Goal: Communication & Community: Answer question/provide support

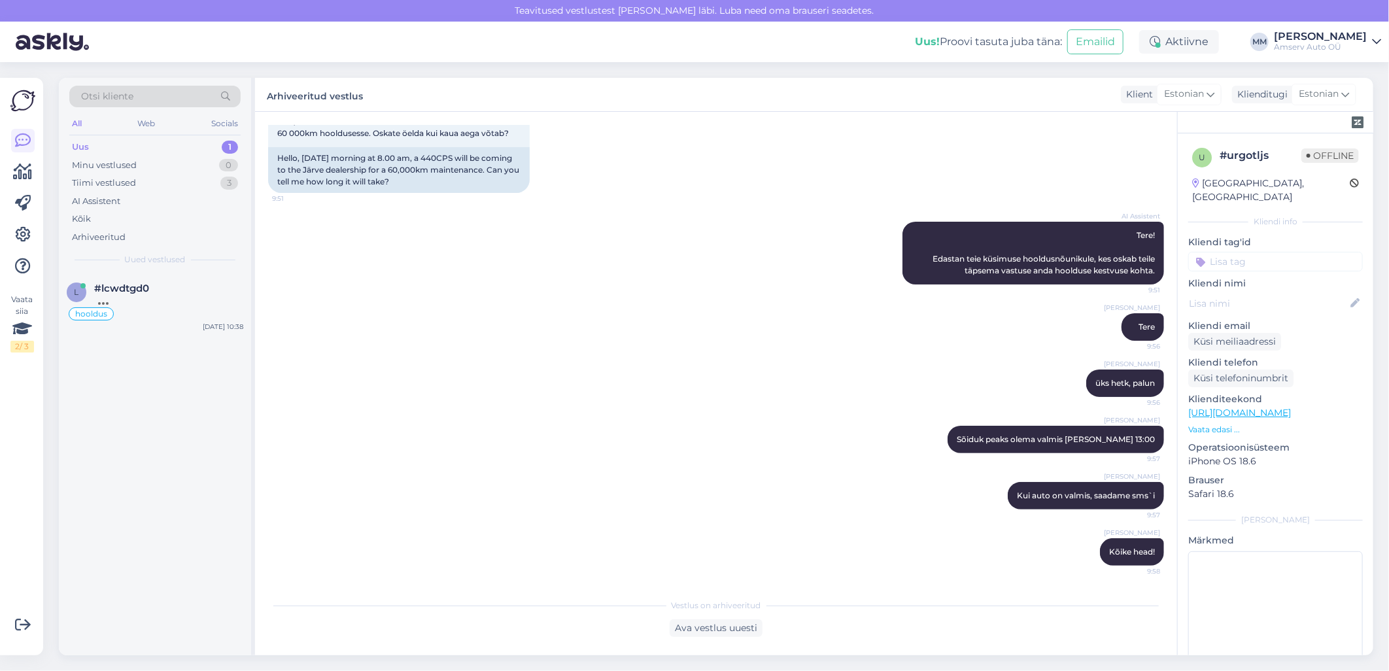
click at [160, 148] on div "Uus 1" at bounding box center [154, 147] width 171 height 18
click at [163, 298] on div "Добрый день! Пожалуйста, укажите регистрационный номер вашего автомобиля, чтобы…" at bounding box center [168, 306] width 149 height 24
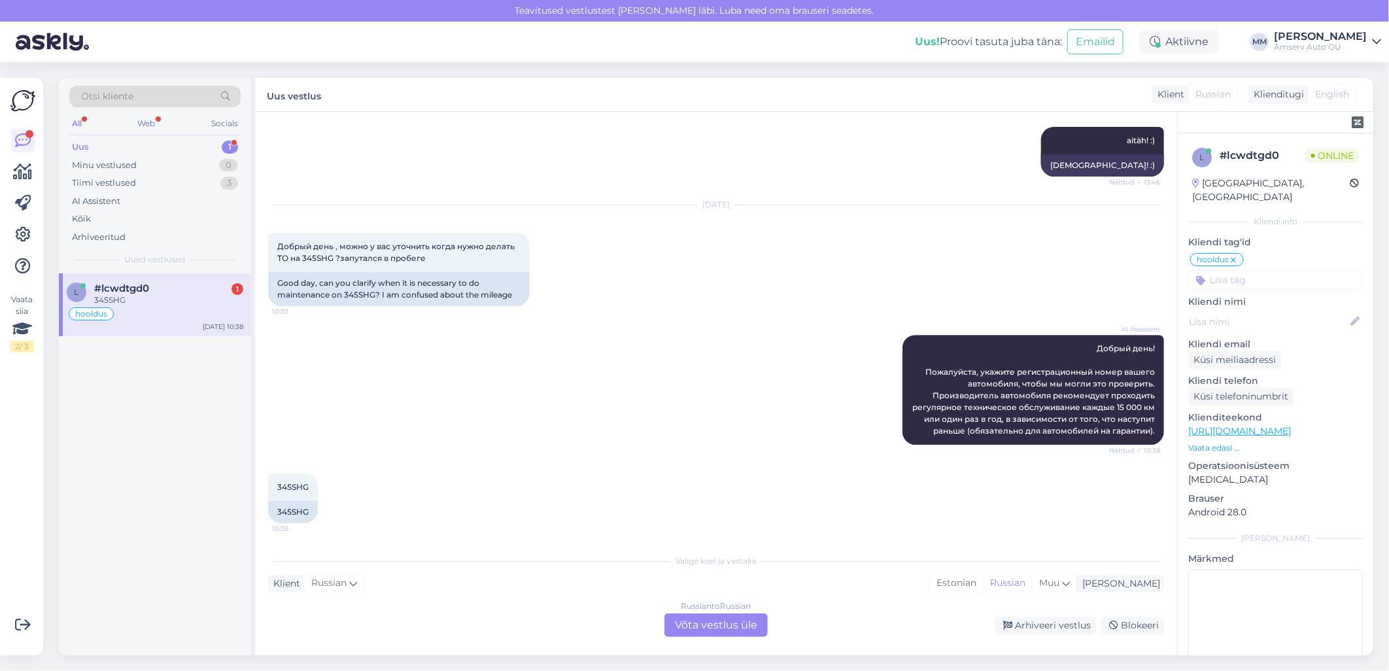
click at [683, 621] on div "Russian to Russian Võta vestlus üle" at bounding box center [715, 625] width 103 height 24
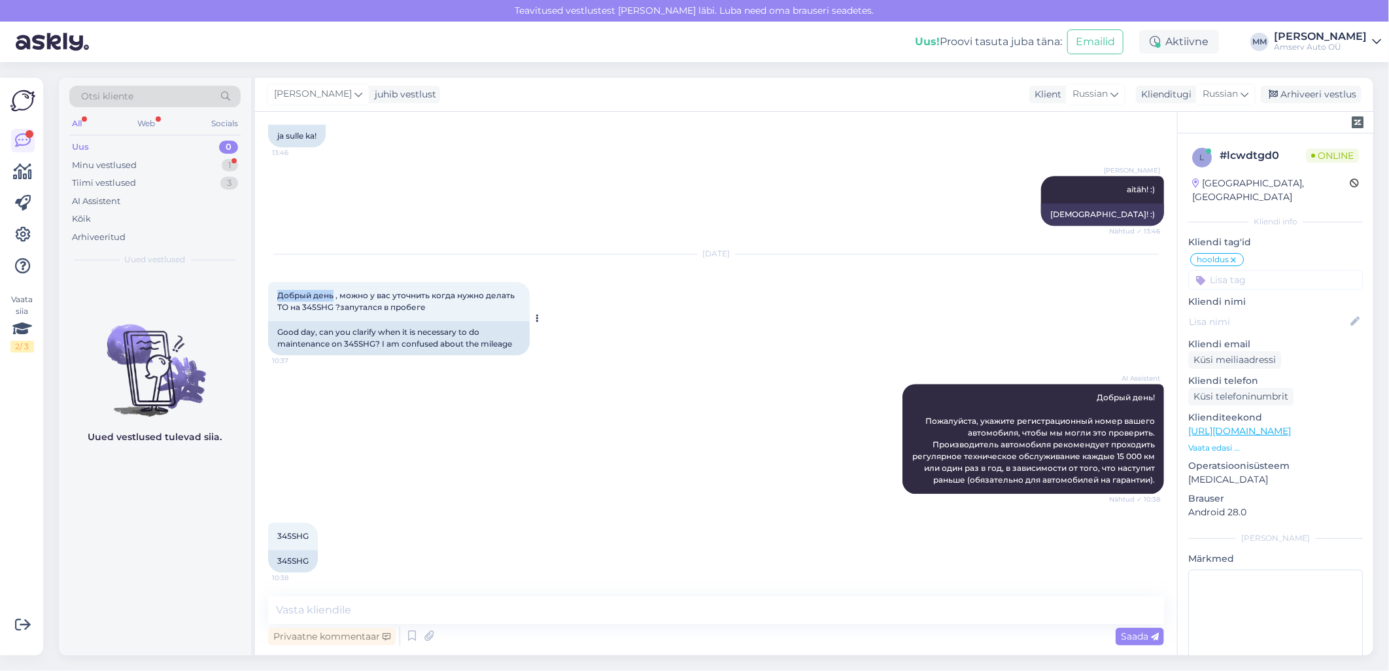
drag, startPoint x: 277, startPoint y: 290, endPoint x: 331, endPoint y: 291, distance: 53.6
click at [331, 291] on span "Добрый день , можно у вас уточнить когда нужно делать ТО на 345SHG ?запутался в…" at bounding box center [396, 301] width 239 height 22
copy span "Добрый день"
click at [465, 612] on textarea at bounding box center [716, 609] width 896 height 27
paste textarea "Добрый день"
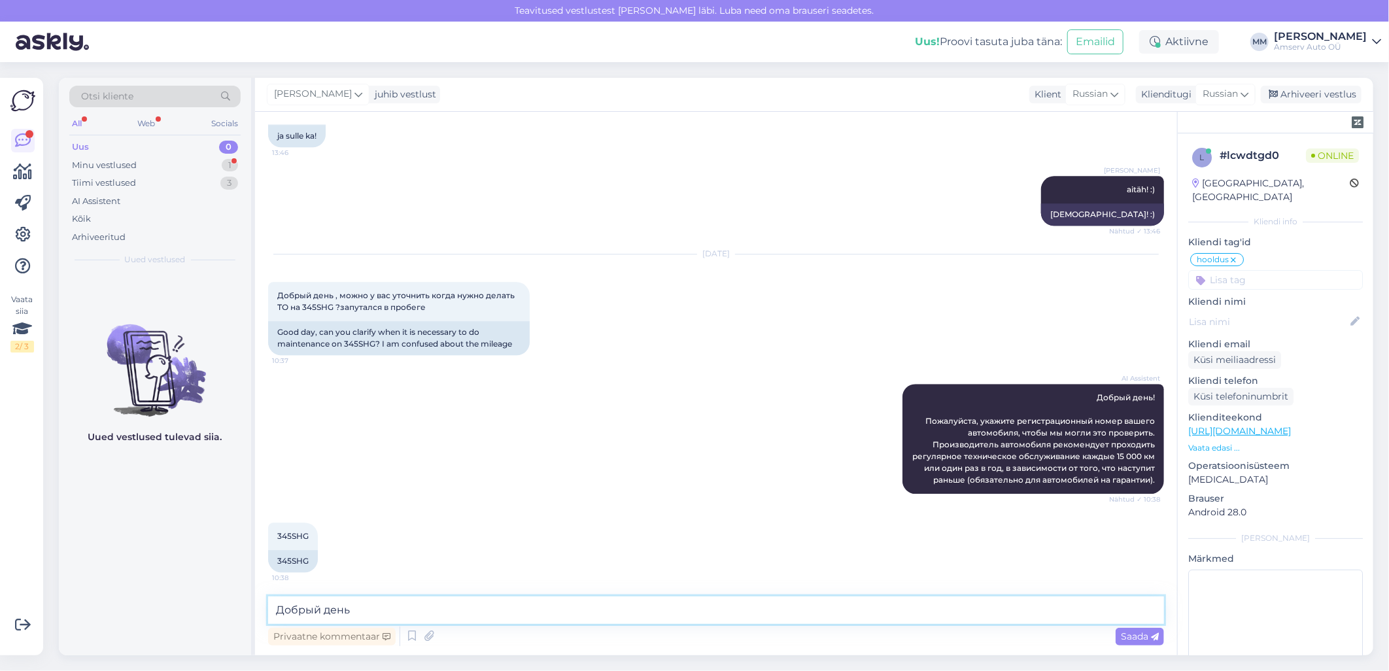
type textarea "Добрый день!"
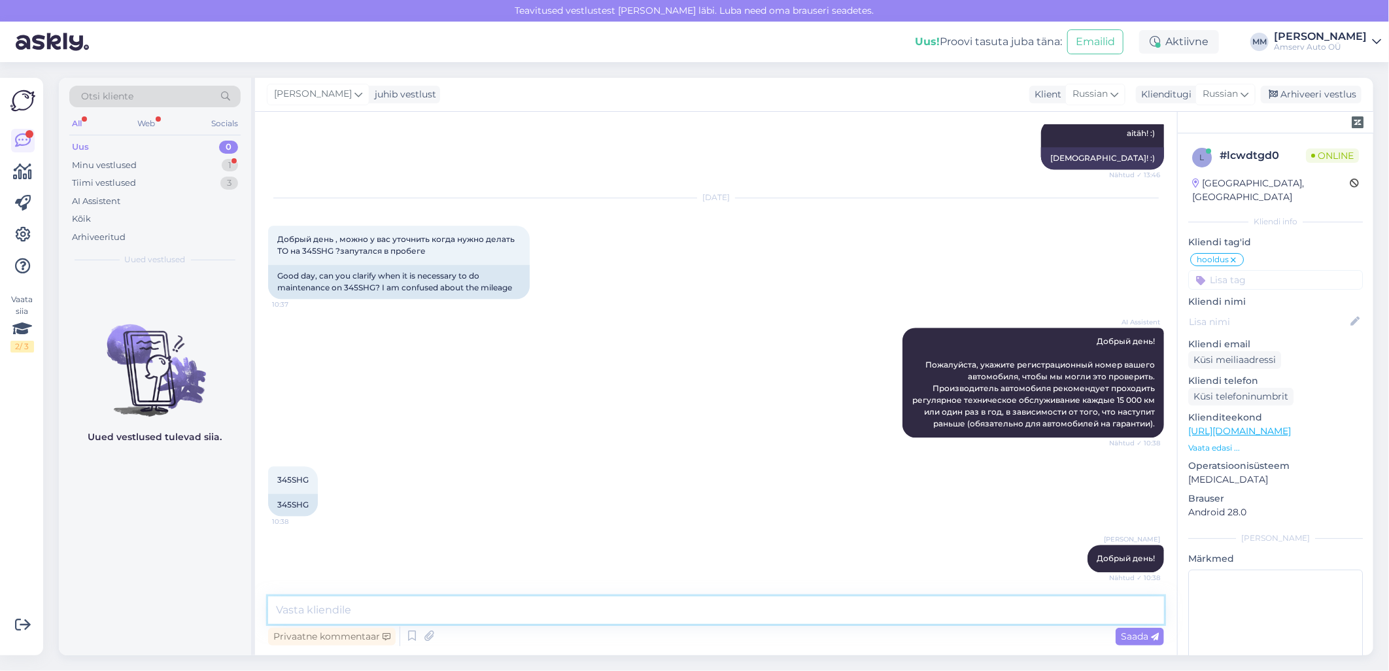
scroll to position [2240, 0]
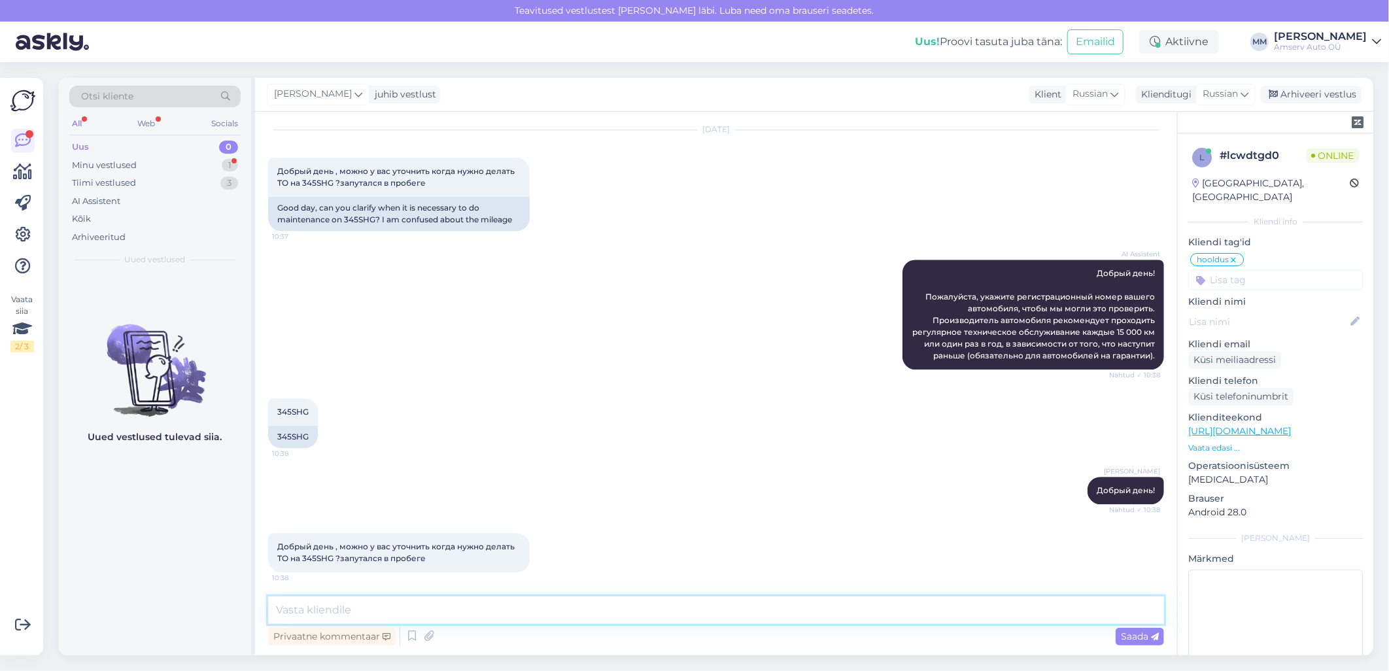
click at [547, 600] on textarea at bounding box center [716, 609] width 896 height 27
paste textarea "одну минуту"
type textarea "одну минуту"
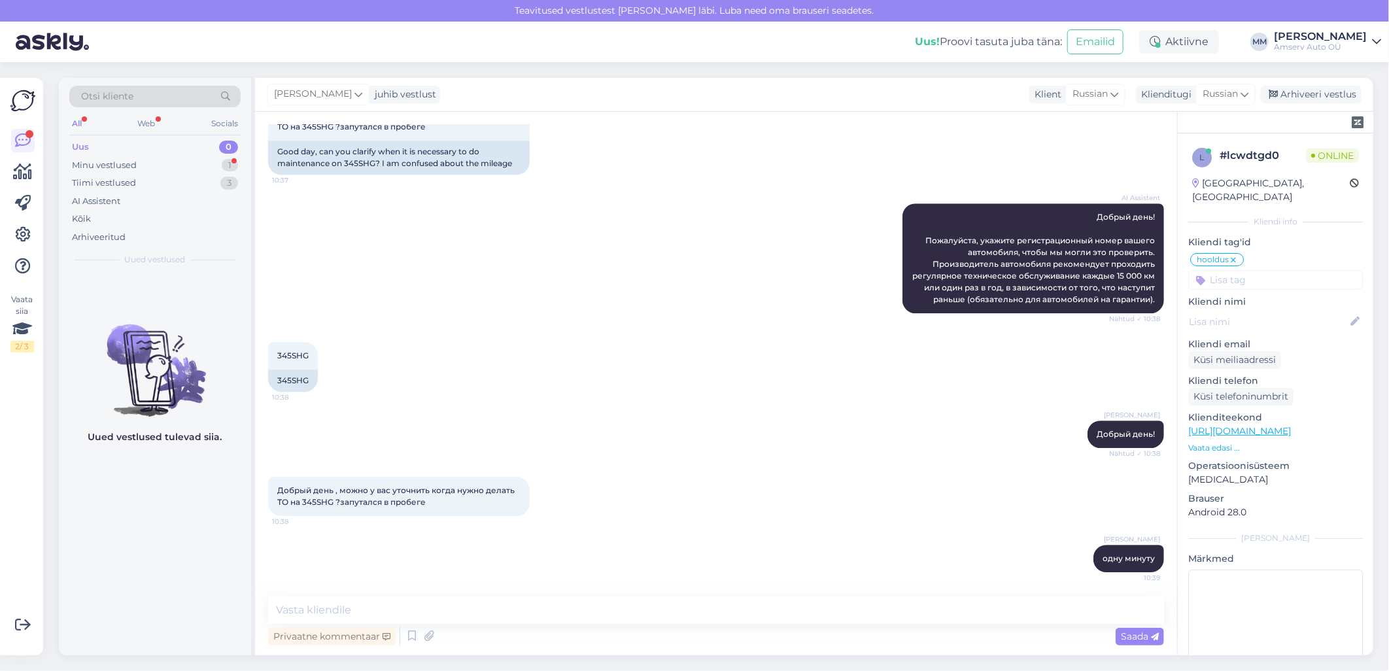
click at [330, 495] on span "Добрый день , можно у вас уточнить когда нужно делать ТО на 345SHG ?запутался в…" at bounding box center [396, 496] width 239 height 22
copy span "345SHG"
click at [547, 611] on textarea at bounding box center [716, 609] width 896 height 27
click at [432, 612] on textarea at bounding box center [716, 609] width 896 height 27
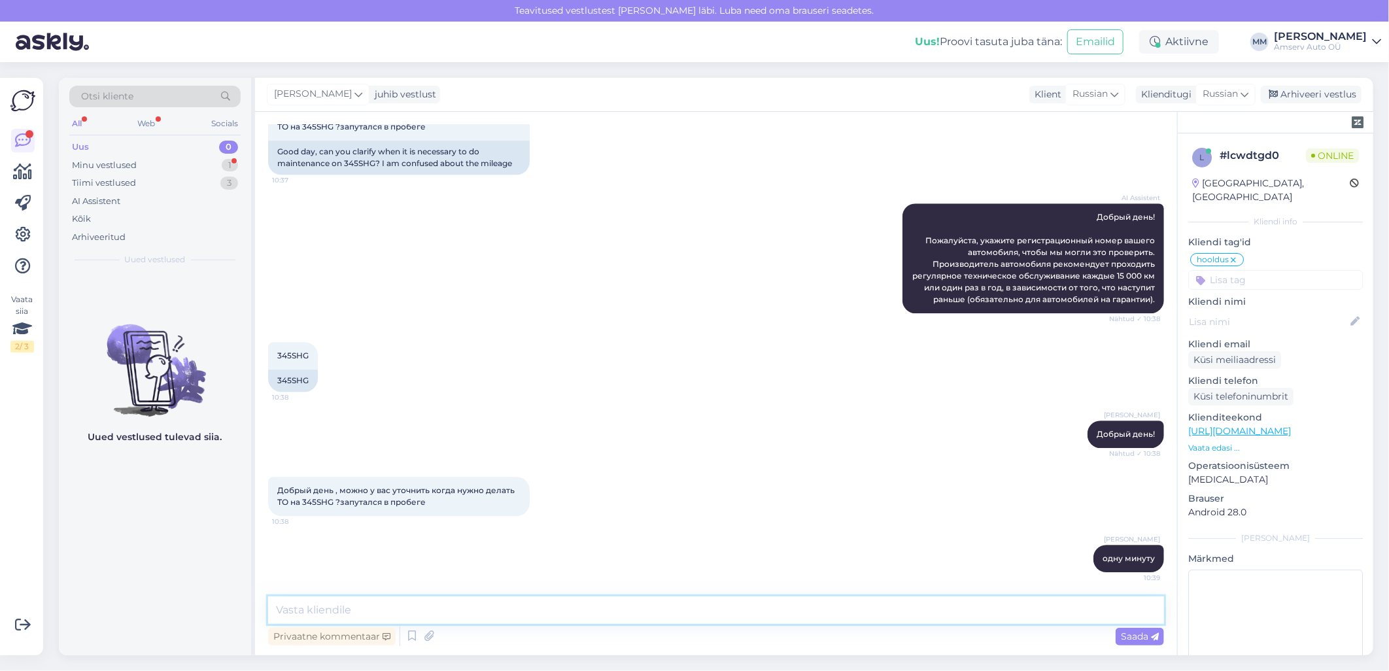
paste textarea "Я могу Вам позвонить или позвоните мне 6502192"
type textarea "Я могу Вам позвонить или позвоните мне 6502192"
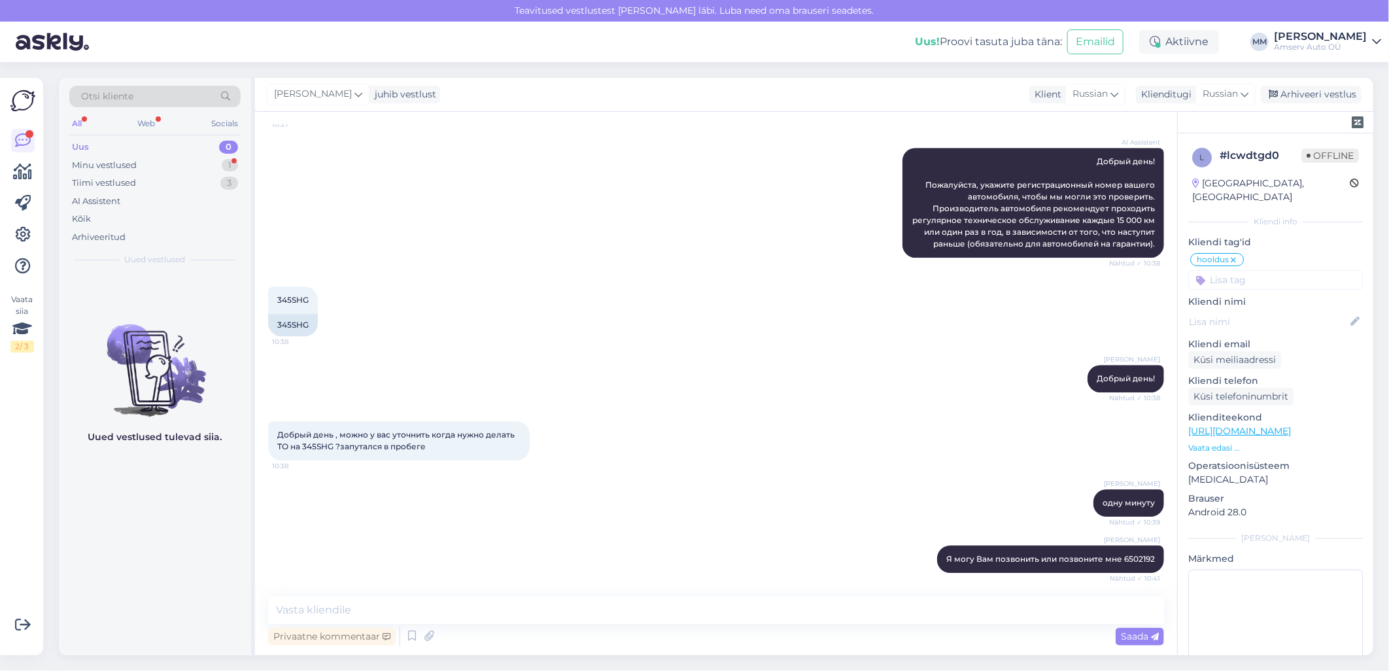
click at [311, 445] on span "Добрый день , можно у вас уточнить когда нужно делать ТО на 345SHG ?запутался в…" at bounding box center [396, 441] width 239 height 22
copy span "345SHG"
click at [292, 318] on div "345SHG" at bounding box center [293, 325] width 50 height 22
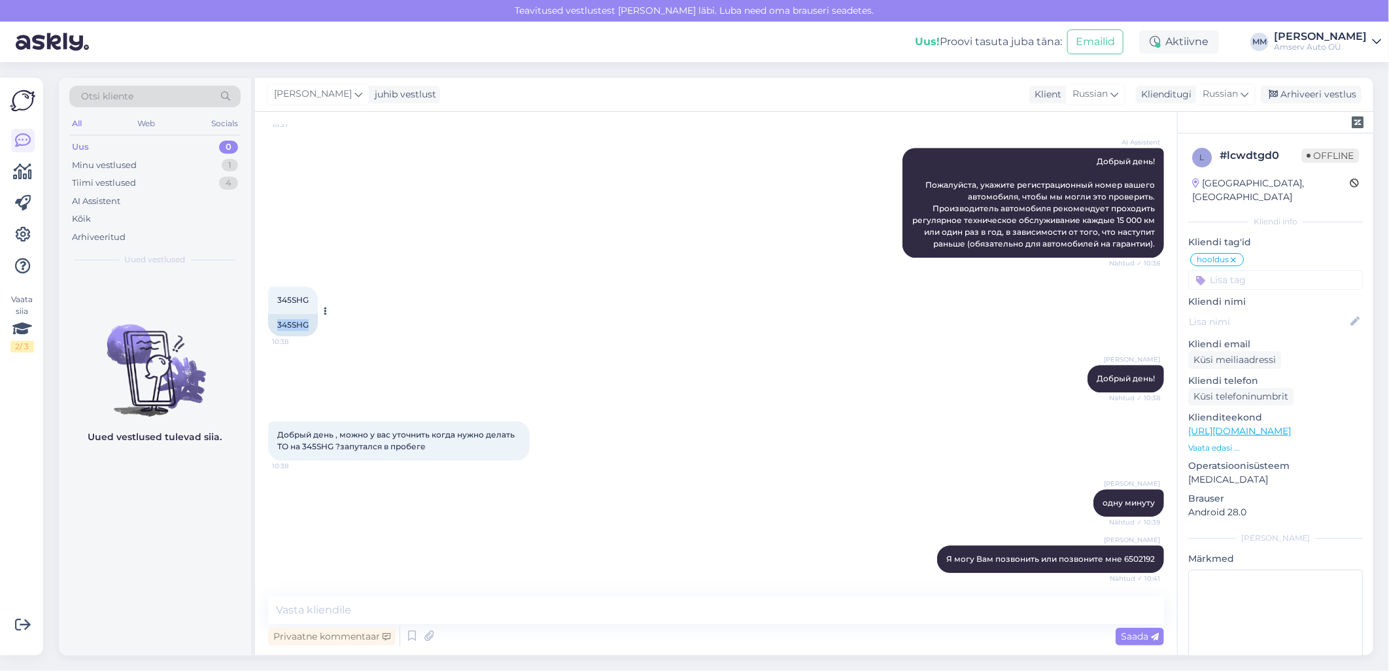
copy div "345SHG"
click at [1314, 95] on div "Arhiveeri vestlus" at bounding box center [1311, 95] width 101 height 18
click at [147, 126] on div "Web" at bounding box center [146, 123] width 23 height 17
click at [127, 182] on div "Tiimi vestlused" at bounding box center [104, 183] width 64 height 13
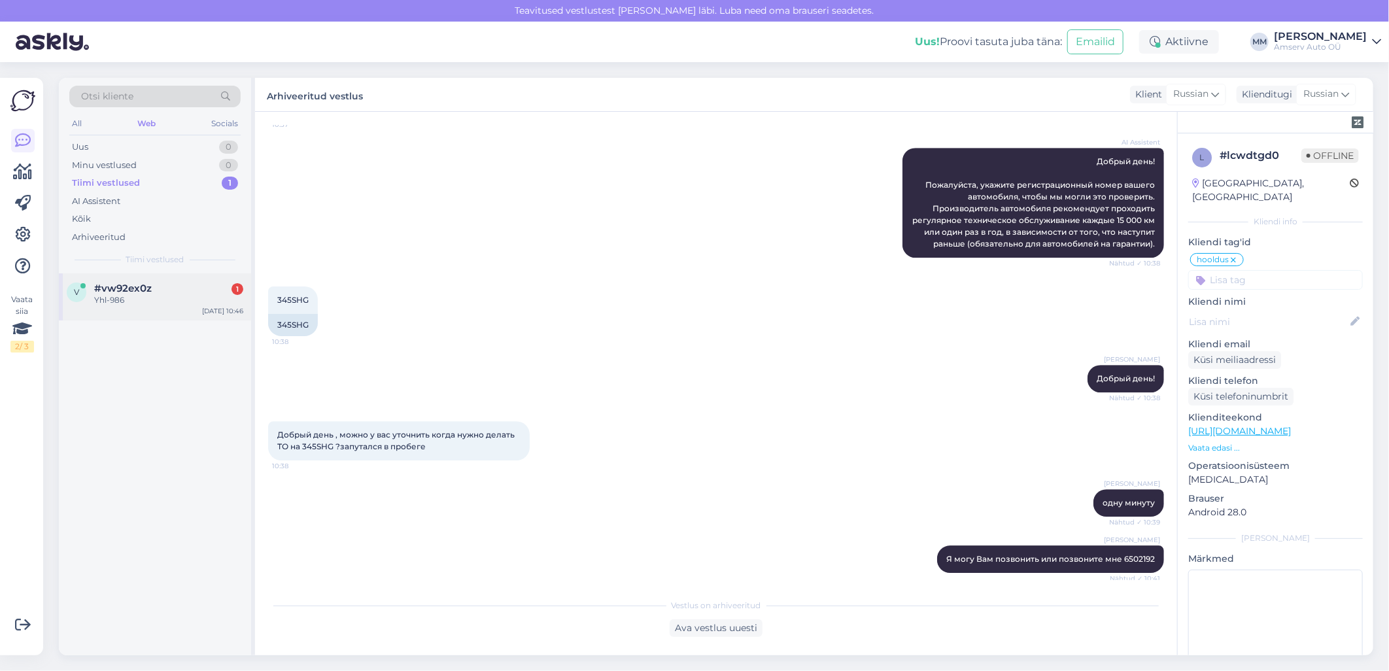
click at [118, 299] on div "Yhl-986" at bounding box center [168, 300] width 149 height 12
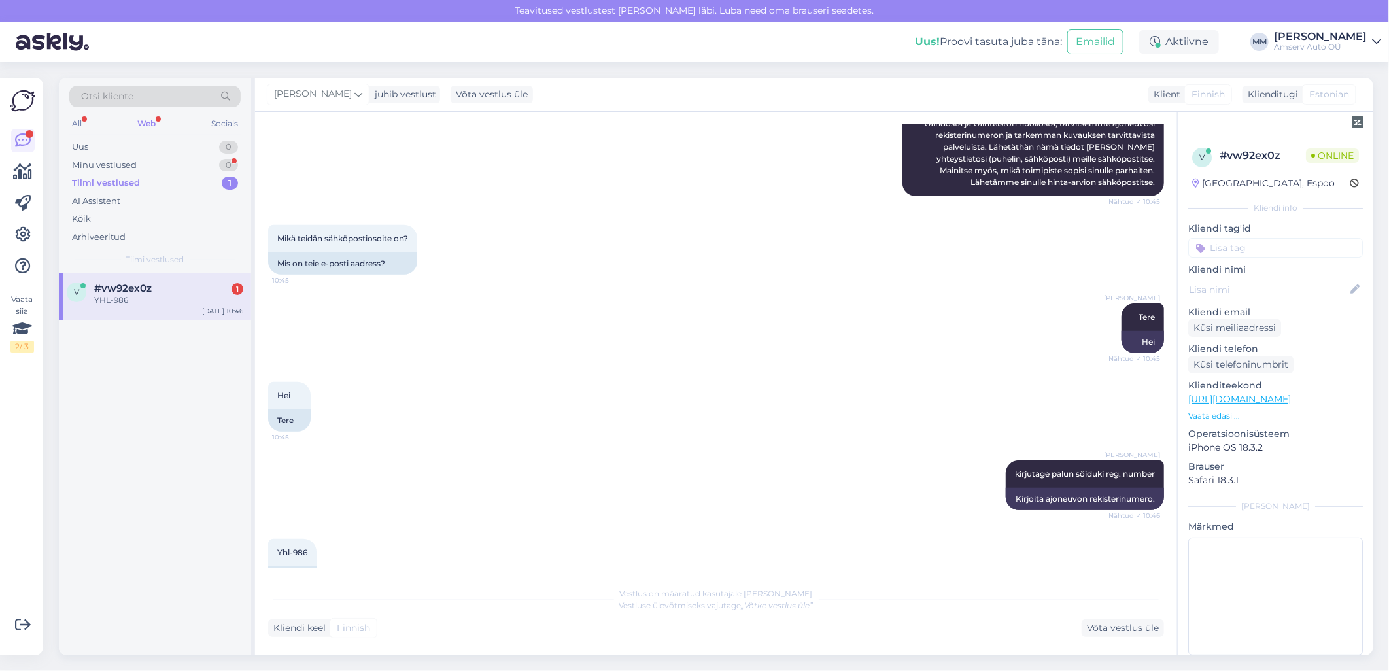
scroll to position [474, 0]
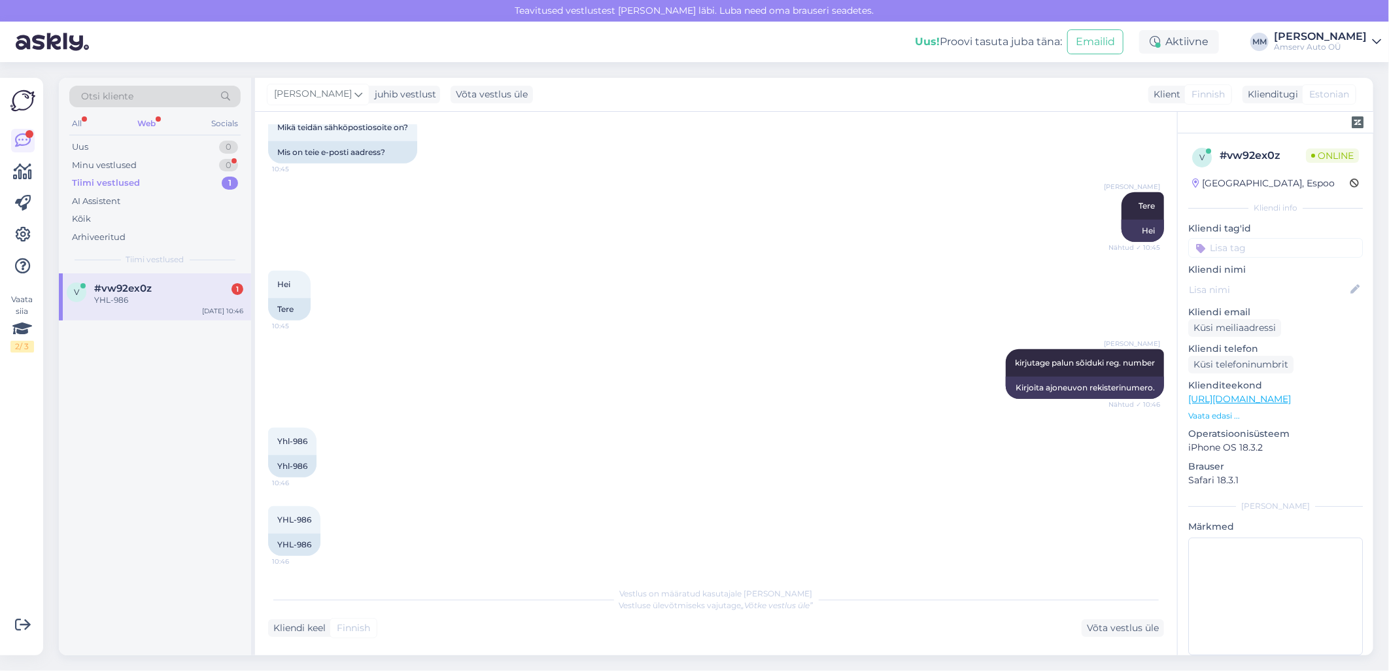
click at [147, 121] on div "Web" at bounding box center [147, 123] width 24 height 17
click at [131, 165] on div "Minu vestlused" at bounding box center [104, 165] width 65 height 13
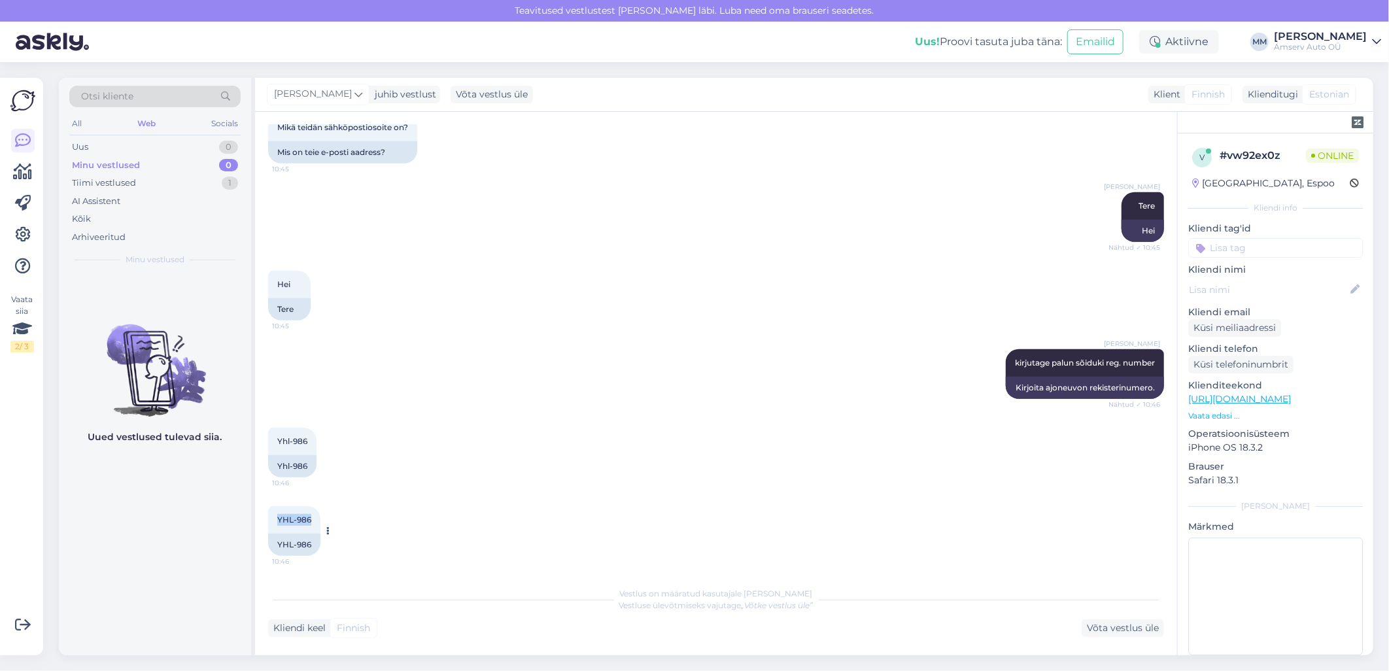
drag, startPoint x: 309, startPoint y: 515, endPoint x: 279, endPoint y: 522, distance: 31.4
click at [279, 522] on span "YHL-986" at bounding box center [294, 520] width 34 height 10
copy span "YHL-986"
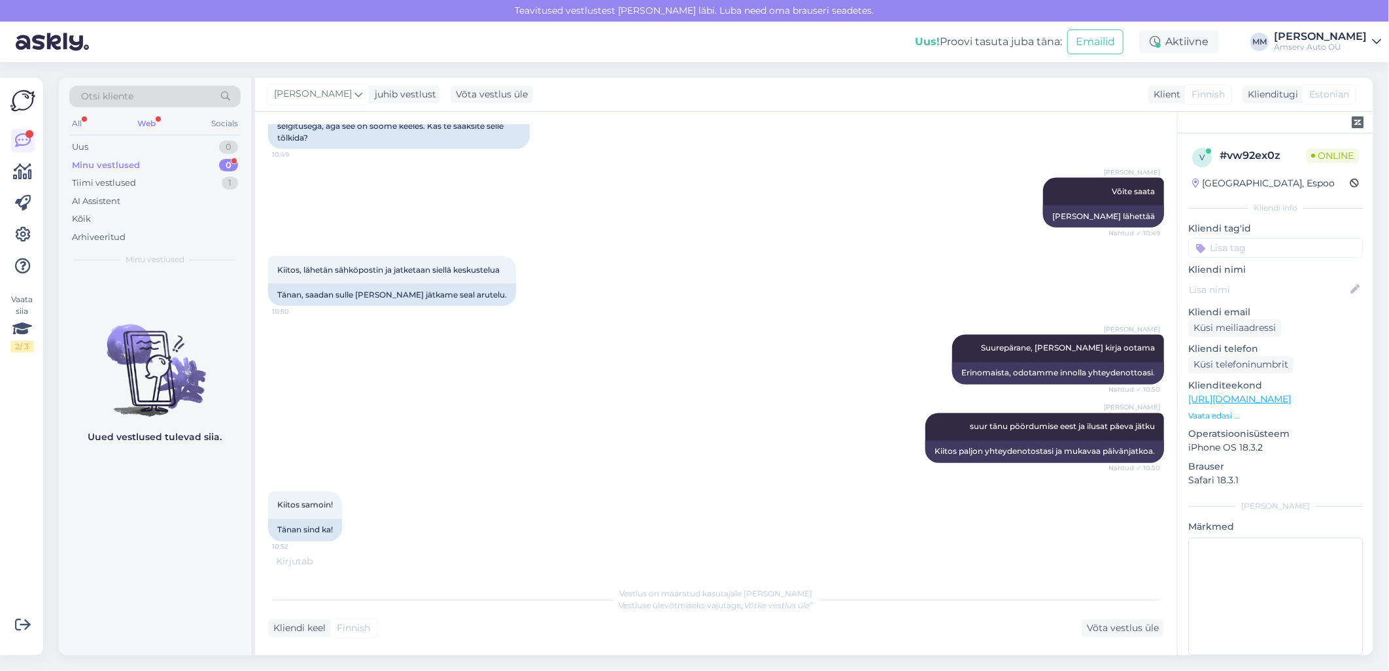
scroll to position [1419, 0]
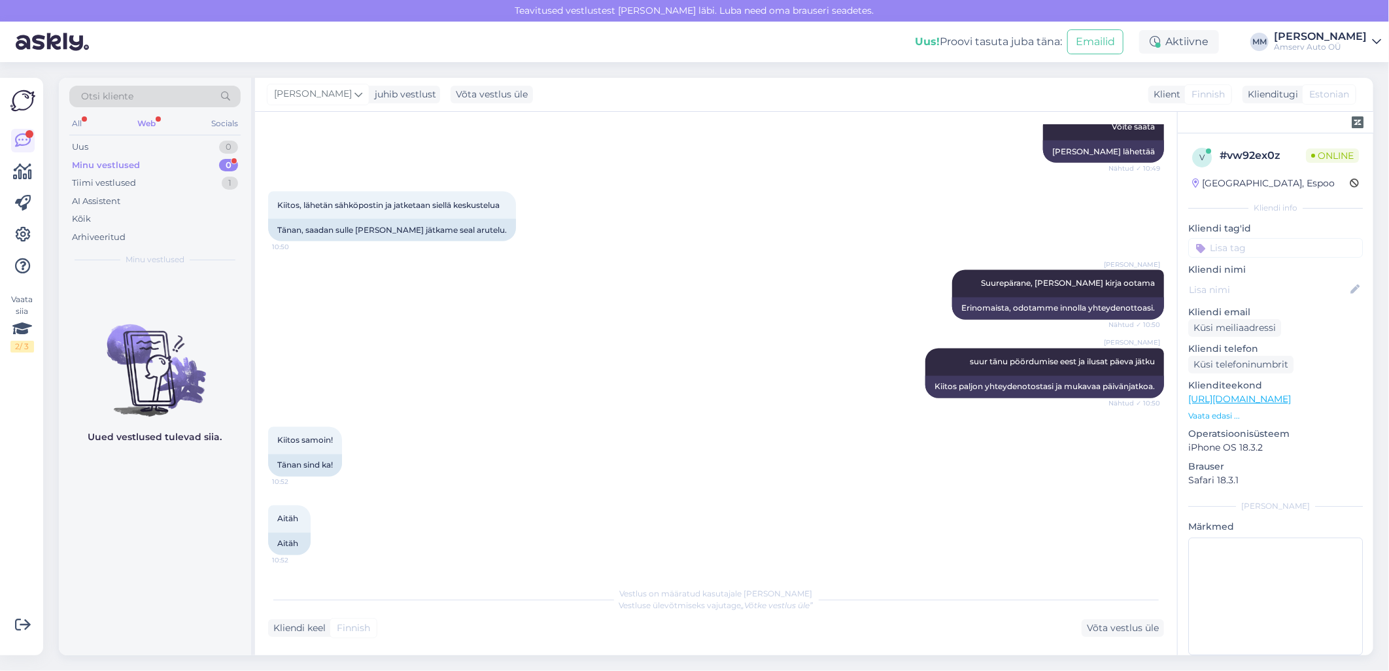
click at [147, 121] on div "Web" at bounding box center [147, 123] width 24 height 17
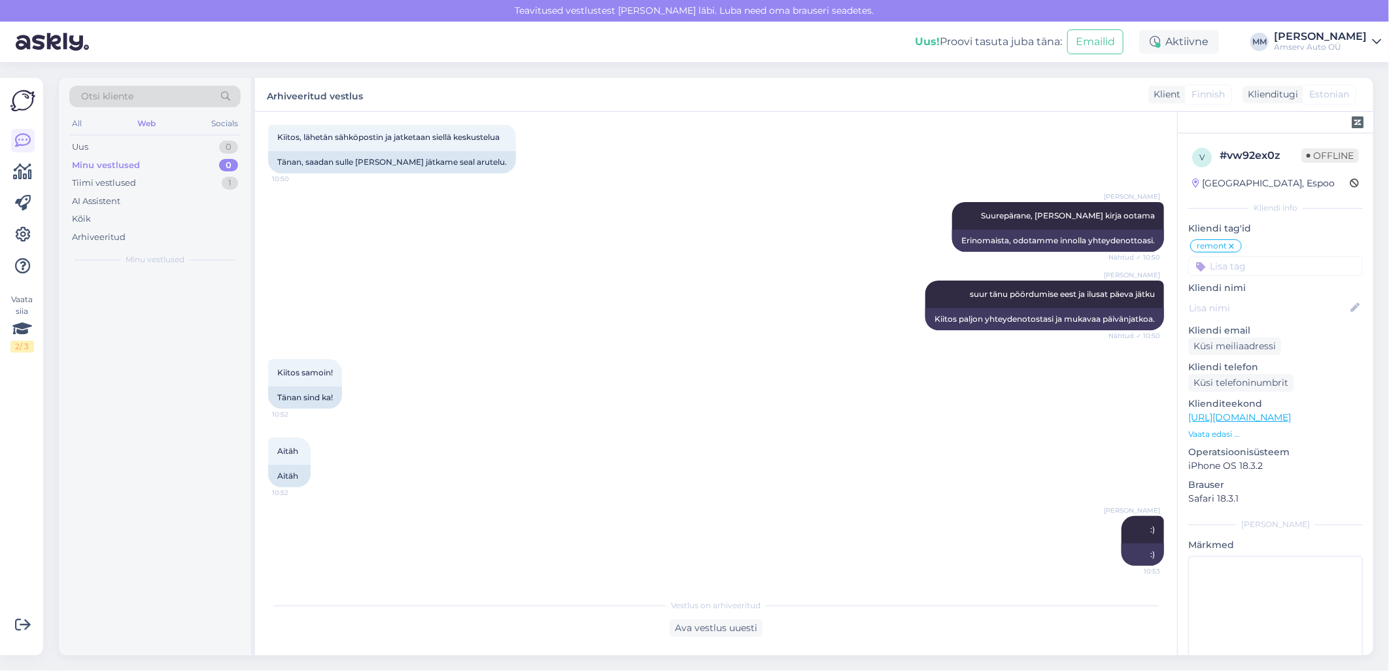
scroll to position [1485, 0]
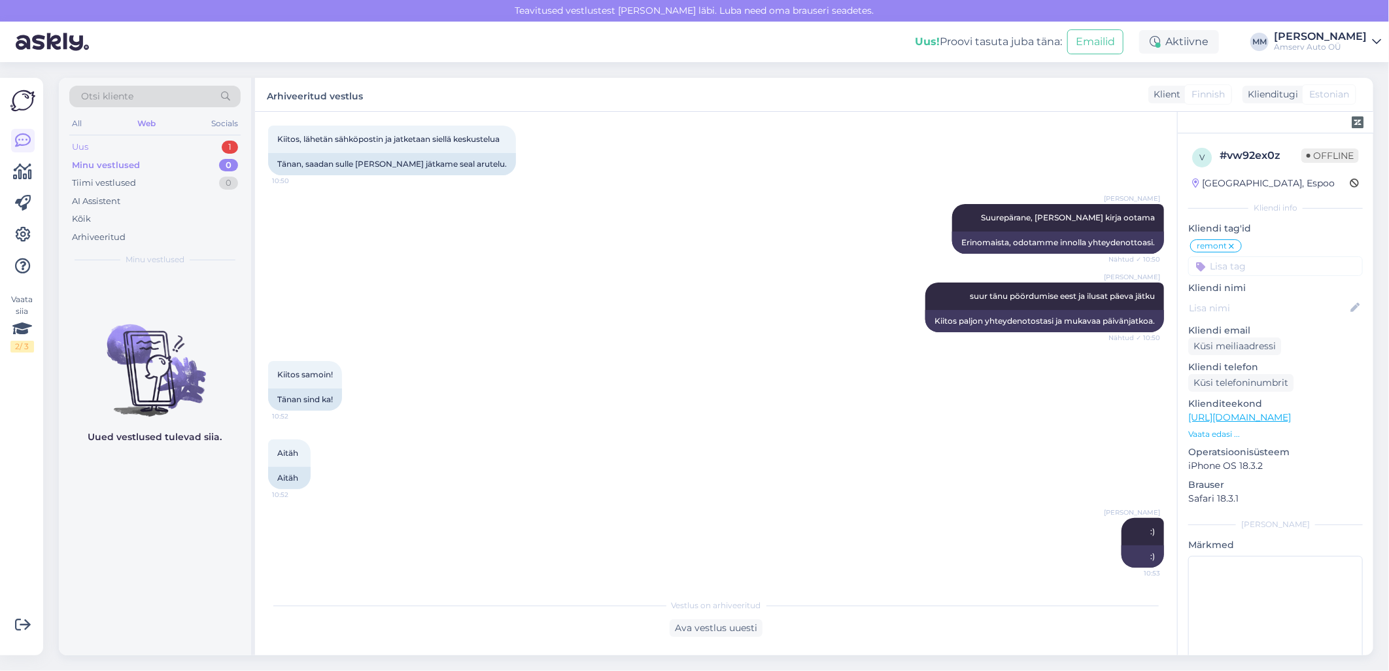
click at [179, 143] on div "Uus 1" at bounding box center [154, 147] width 171 height 18
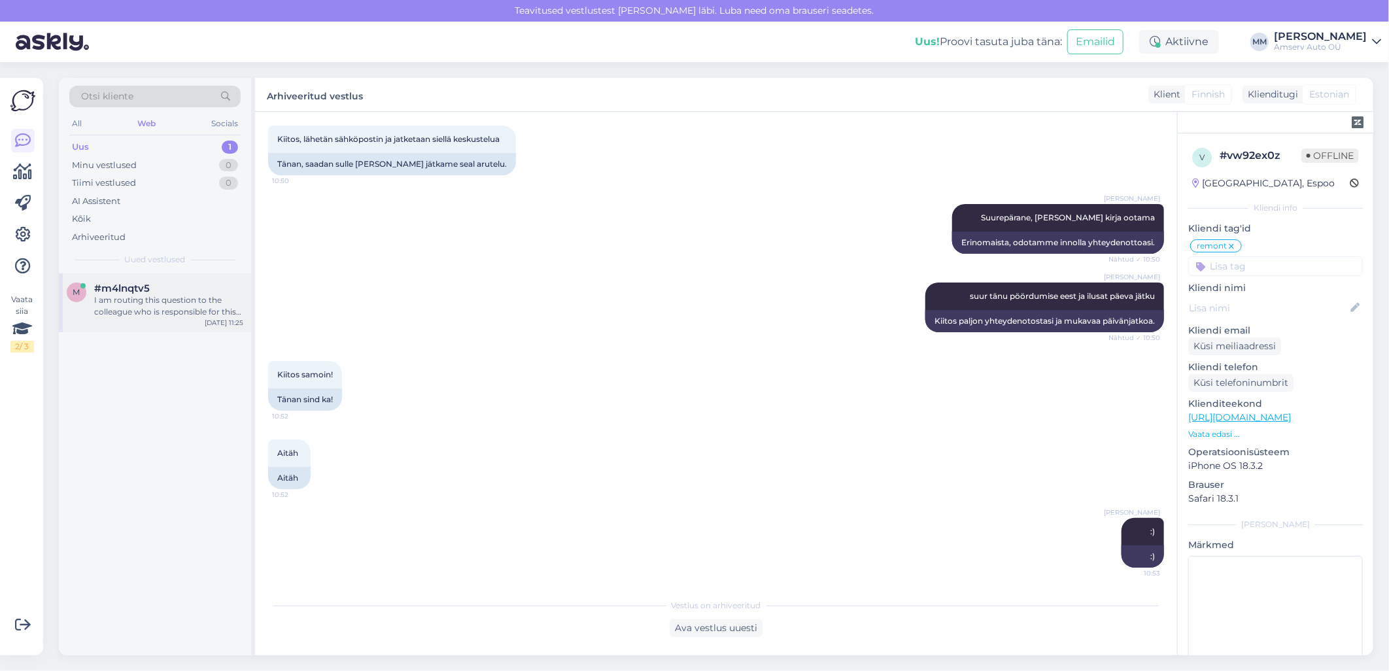
click at [153, 296] on div "I am routing this question to the colleague who is responsible for this topic. …" at bounding box center [168, 306] width 149 height 24
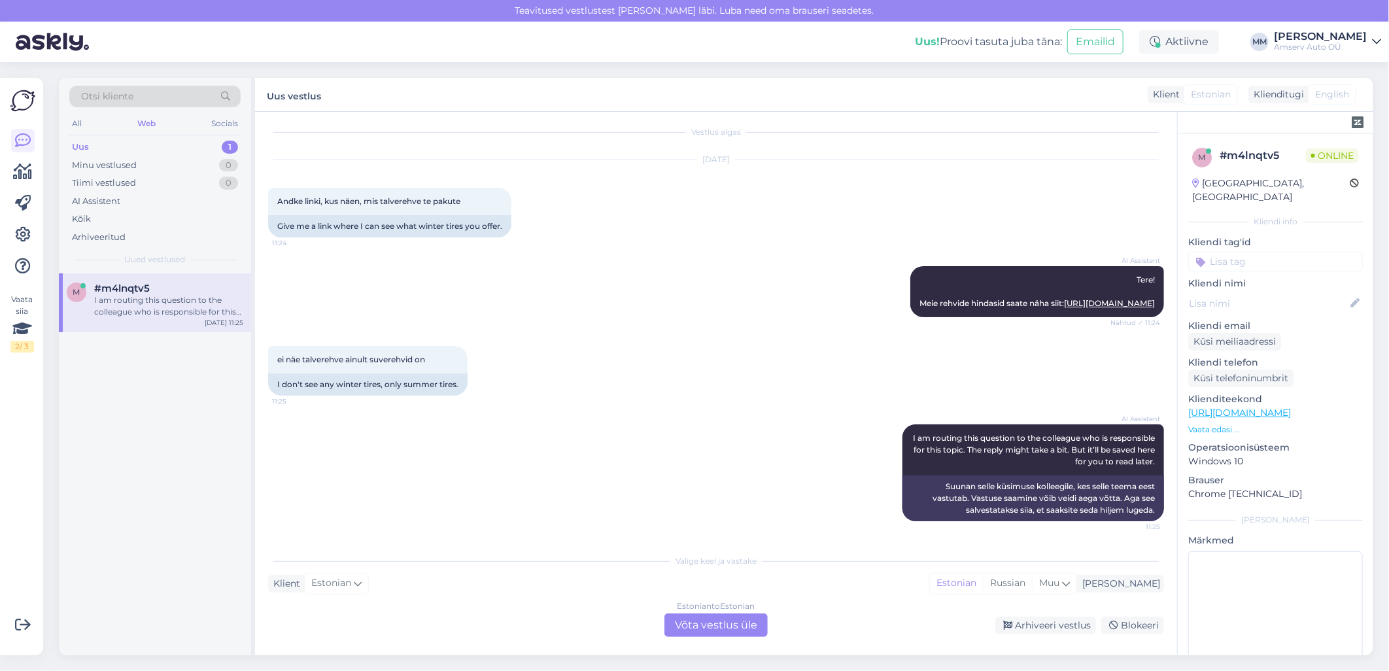
click at [687, 625] on div "Estonian to Estonian Võta vestlus üle" at bounding box center [715, 625] width 103 height 24
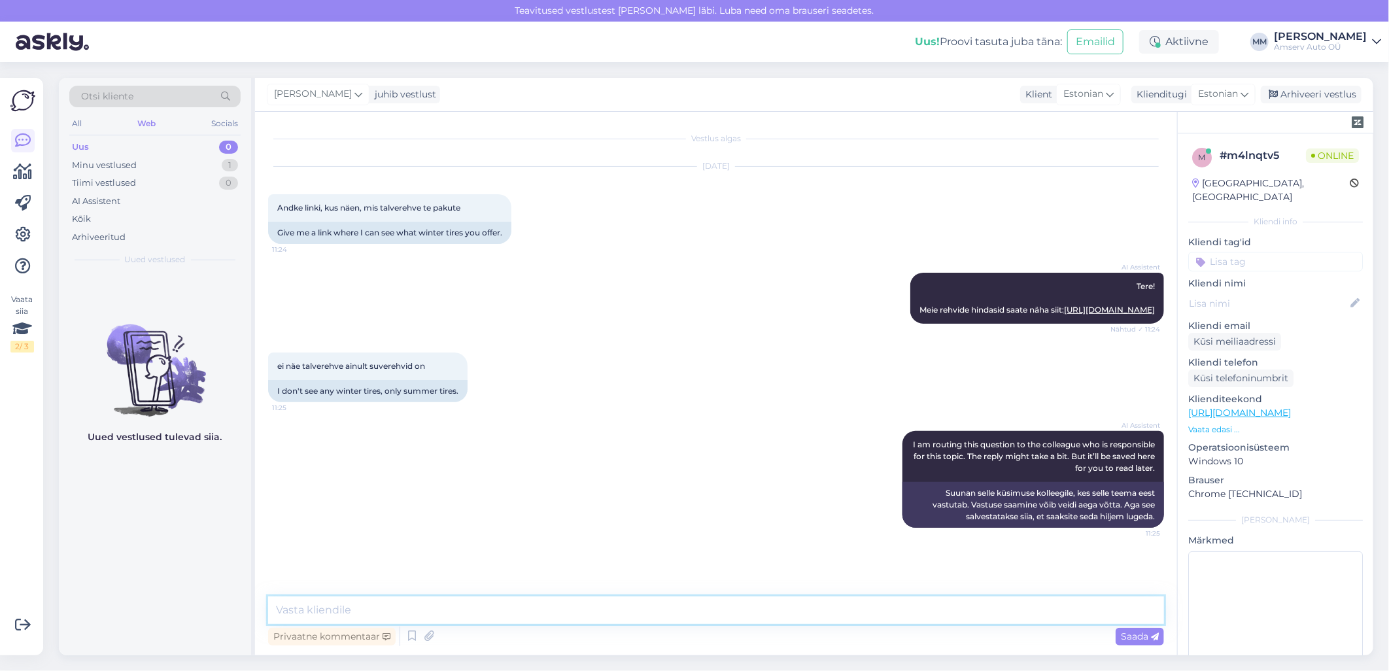
click at [485, 610] on textarea at bounding box center [716, 609] width 896 height 27
click at [630, 609] on textarea at bounding box center [716, 609] width 896 height 27
type textarea "Tere"
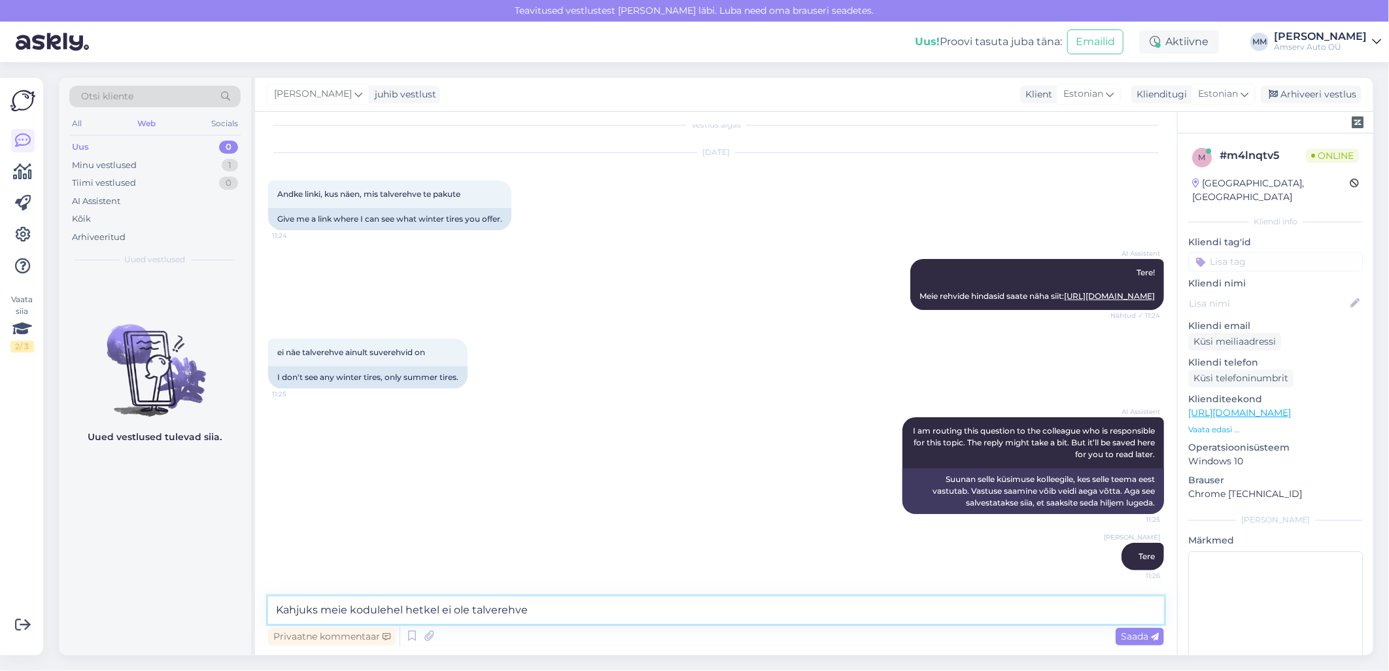
click at [526, 611] on textarea "Kahjuks meie kodulehel hetkel ei ole talverehve" at bounding box center [716, 609] width 896 height 27
click at [535, 611] on textarea "Kahjuks meie kodulehel hetkel ei ole talverehvide innakirja" at bounding box center [716, 609] width 896 height 27
click at [538, 611] on textarea "Kahjuks meie kodulehel hetkel ei ole talverehvide innakirja" at bounding box center [716, 609] width 896 height 27
type textarea "Kahjuks meie kodulehel hetkel ei ole talverehvide hinnakirja"
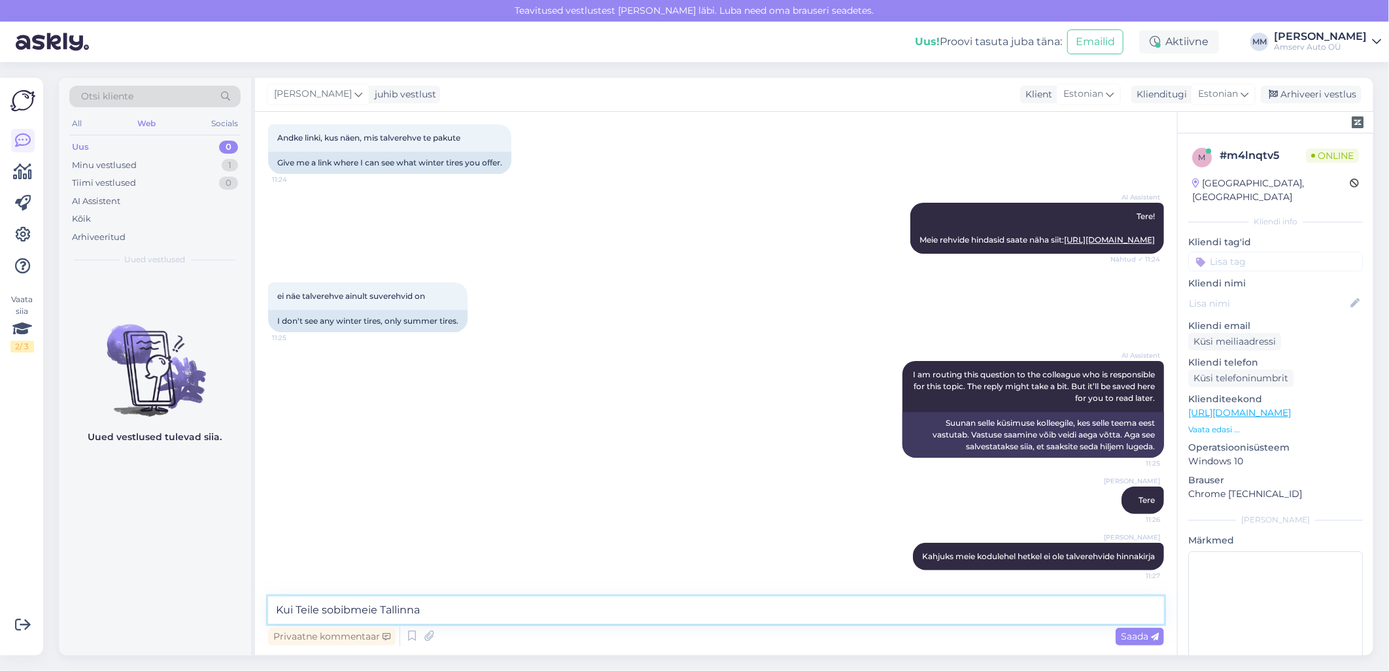
click at [349, 612] on textarea "Kui Teile sobibmeie Tallinna" at bounding box center [716, 609] width 896 height 27
click at [432, 609] on textarea "Kui Teile sobib meie Tallinna" at bounding box center [716, 609] width 896 height 27
type textarea "Kui Teile sobib meie Tallinna esindus, palun v"
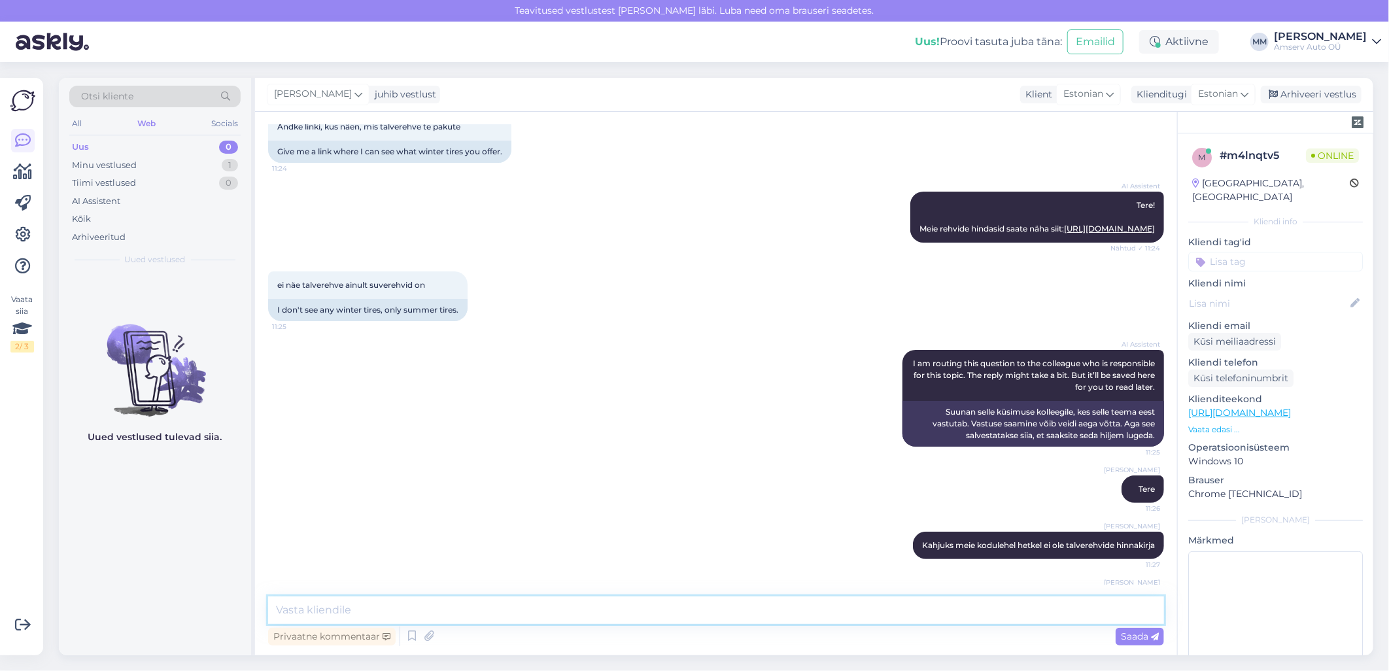
scroll to position [137, 0]
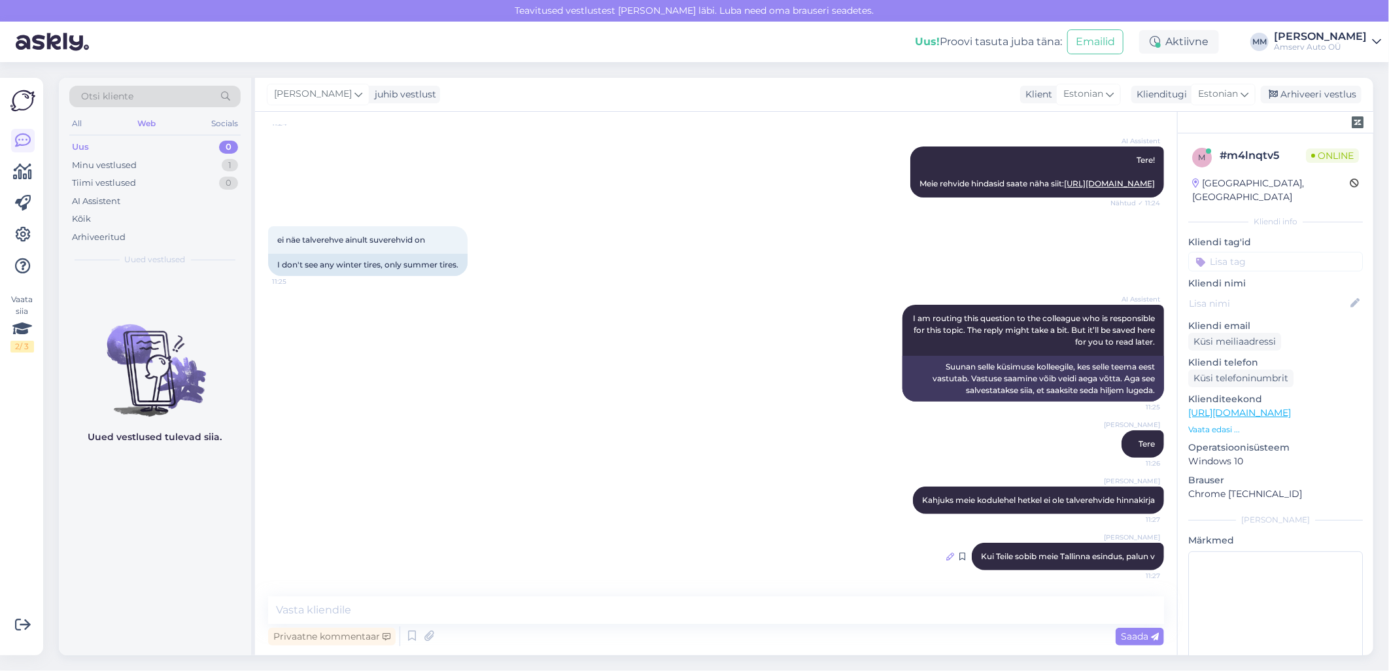
click at [946, 554] on icon at bounding box center [950, 557] width 8 height 8
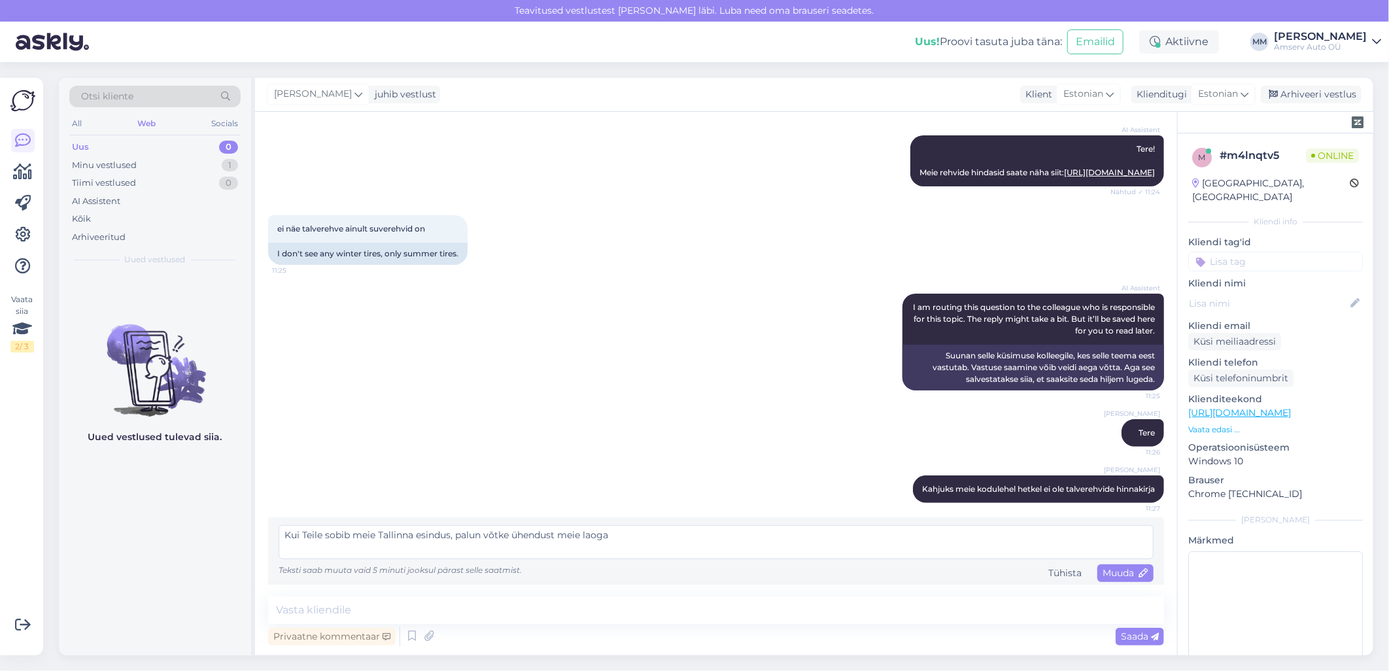
click at [611, 553] on textarea "Kui Teile sobib meie Tallinna esindus, palun võtke ühendust meie laoga" at bounding box center [716, 542] width 875 height 34
type textarea "Kui Teile sobib meie Tallinna esindus, palun võtke ühendust meie laoga"
click at [1103, 579] on span "Muuda" at bounding box center [1126, 573] width 46 height 12
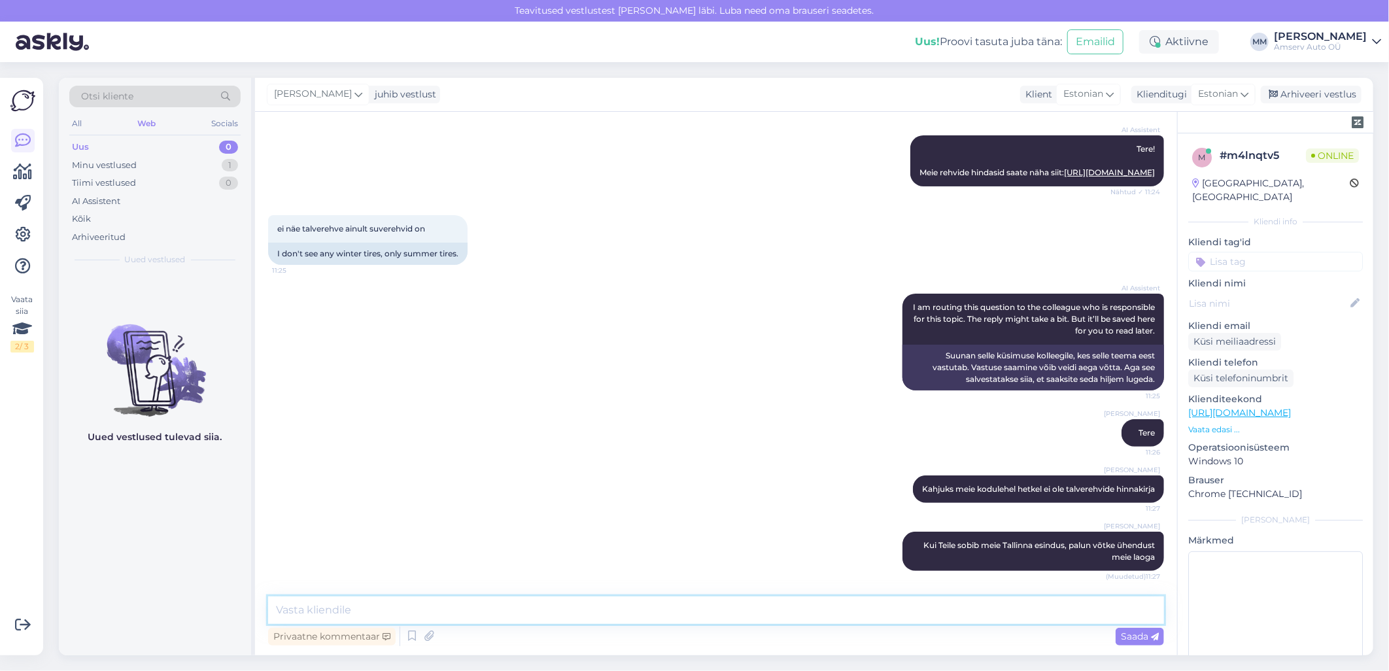
click at [506, 611] on textarea at bounding box center [716, 609] width 896 height 27
paste textarea "Varuosad 650 2152 [EMAIL_ADDRESS][DOMAIN_NAME] E – R 9.00 - 18.00"
type textarea "Varuosad 650 2152 [EMAIL_ADDRESS][DOMAIN_NAME] E – R 9.00 - 18.00"
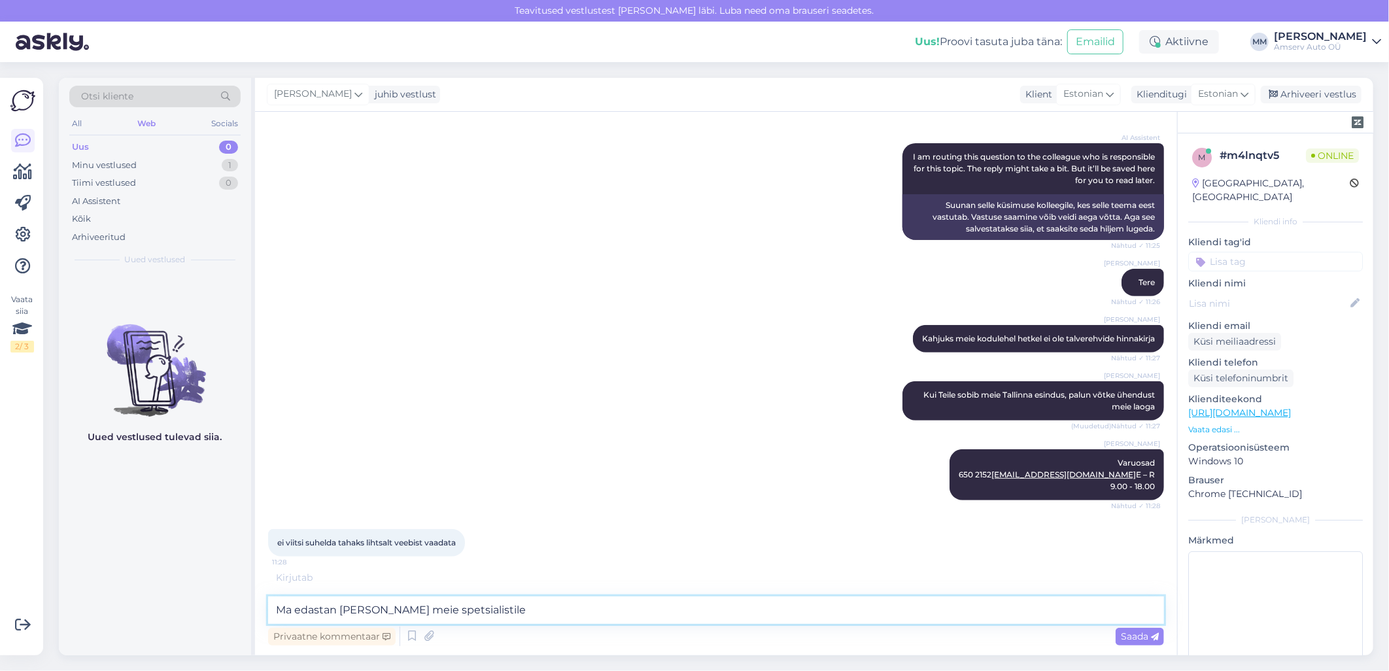
scroll to position [345, 0]
drag, startPoint x: 500, startPoint y: 611, endPoint x: 280, endPoint y: 624, distance: 220.1
click at [265, 629] on div "Vestlus algas [DATE] Andke linki, kus näen, mis talverehve te pakute 11:24 Give…" at bounding box center [716, 383] width 922 height 543
type textarea "Ma edastan [PERSON_NAME] meie spetsialistile"
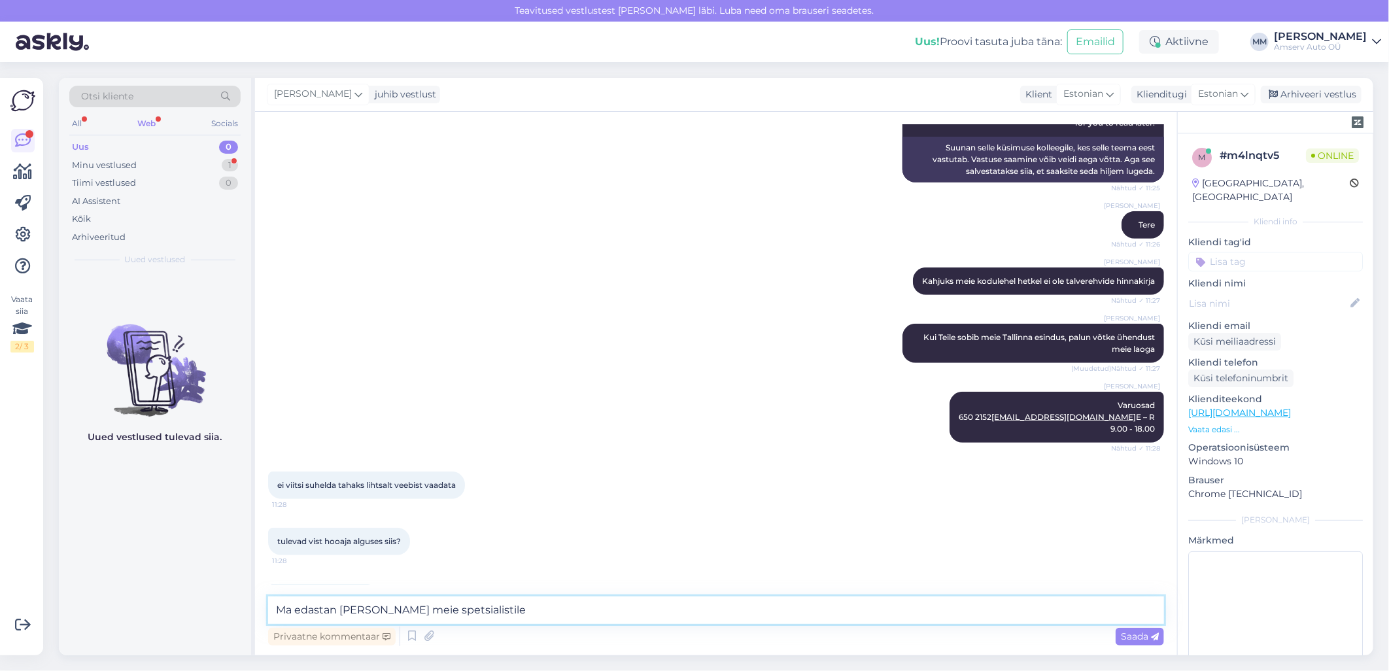
scroll to position [445, 0]
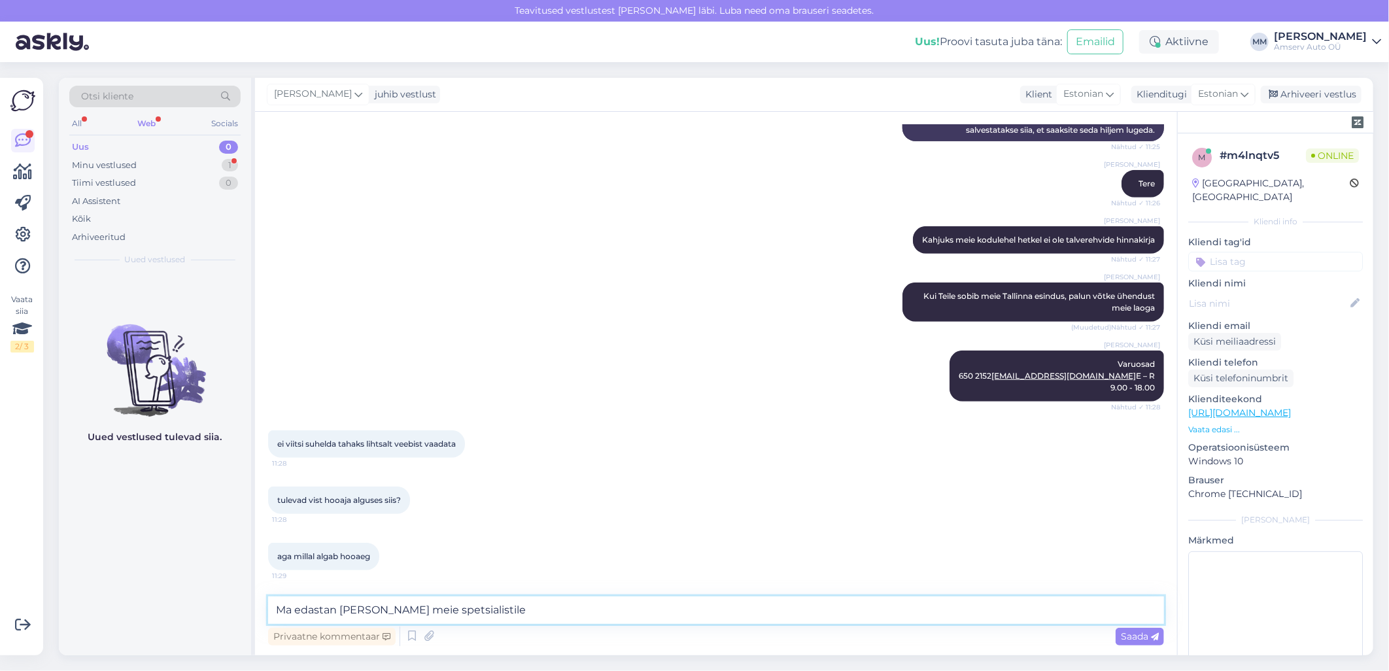
click at [551, 613] on textarea "Ma edastan [PERSON_NAME] meie spetsialistile" at bounding box center [716, 609] width 896 height 27
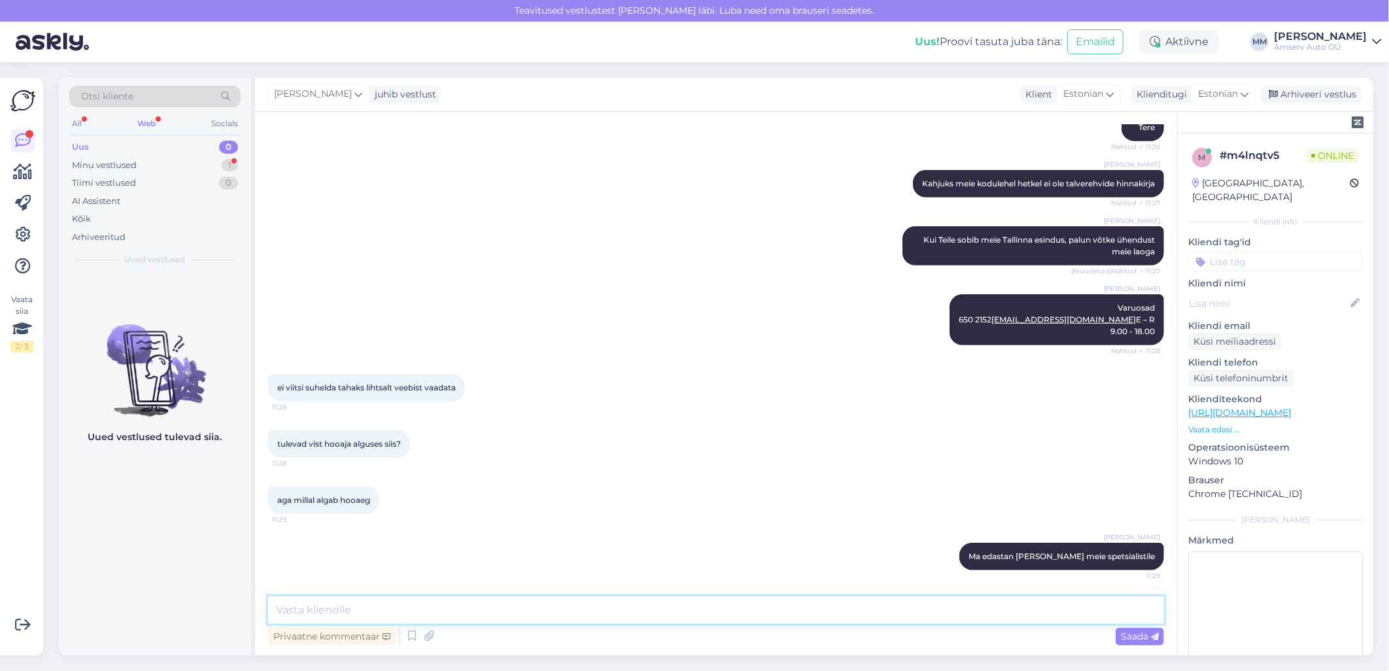
scroll to position [500, 0]
click at [389, 611] on textarea at bounding box center [716, 609] width 896 height 27
paste textarea "Talverehvid (naelrehvid ehk naastrehvid) on lubatud kasutada alates [DATE] kuni…"
type textarea "Talverehvid (naelrehvid ehk naastrehvid) on lubatud kasutada alates [DATE] kuni…"
click at [1139, 635] on span "Saada" at bounding box center [1140, 636] width 38 height 12
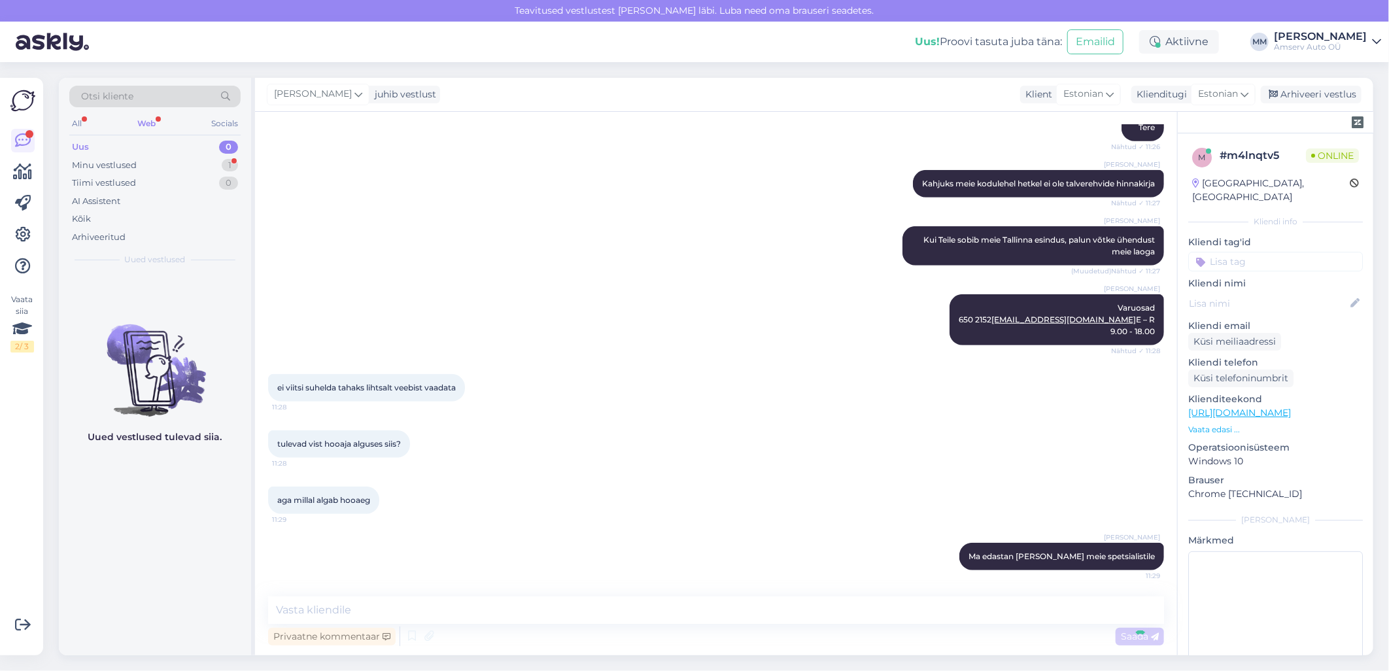
scroll to position [569, 0]
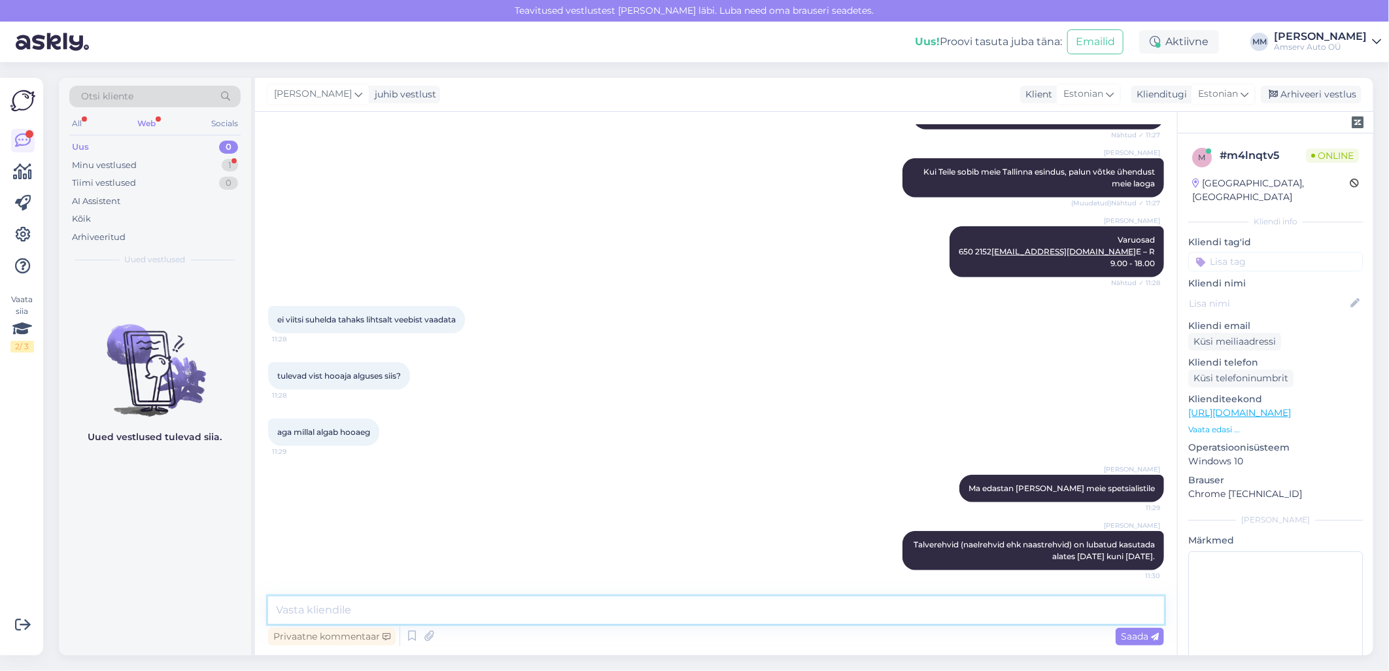
click at [741, 607] on textarea at bounding box center [716, 609] width 896 height 27
type textarea "O"
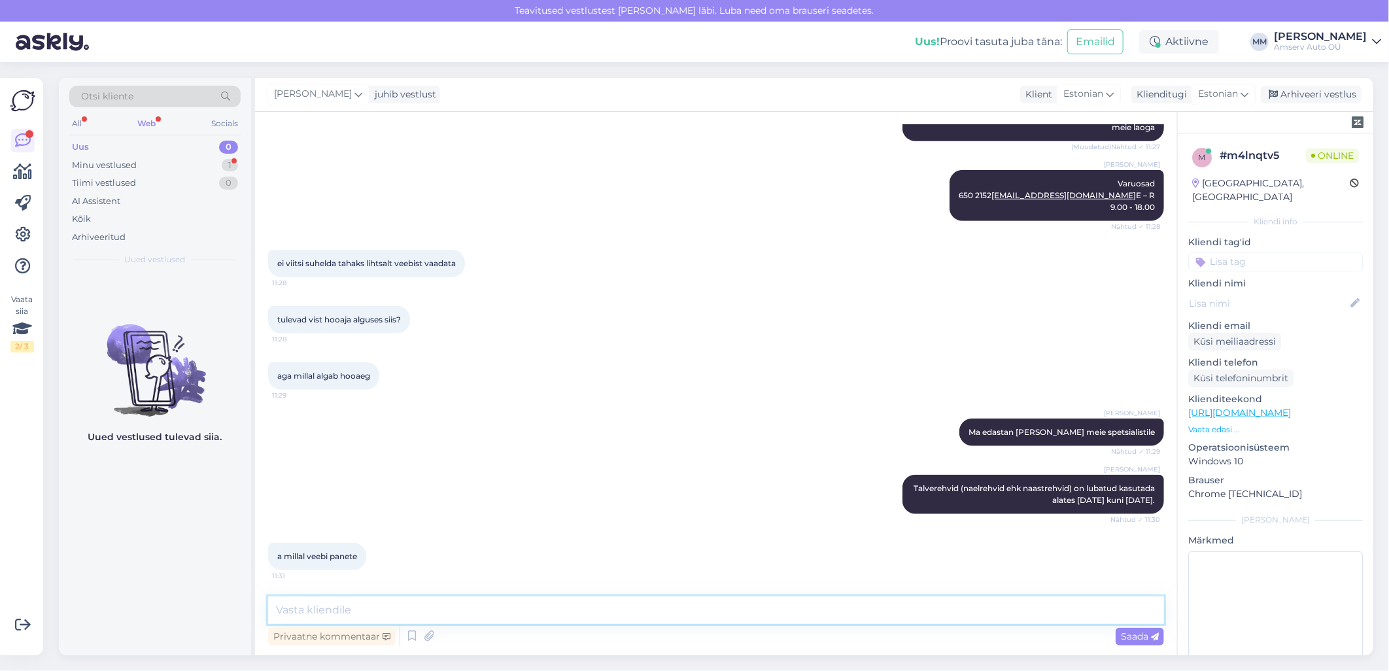
scroll to position [624, 0]
drag, startPoint x: 513, startPoint y: 611, endPoint x: 252, endPoint y: 611, distance: 260.9
click at [250, 611] on div "Otsi kliente All Web Socials Uus 0 Minu vestlused 1 Tiimi vestlused 0 AI Assist…" at bounding box center [716, 366] width 1314 height 577
click at [275, 611] on textarea "Ma edastasin Teie päringu meie spetsialistile" at bounding box center [716, 609] width 896 height 27
click at [517, 615] on textarea "Ma edastasin Teie päringu meie spetsialistile" at bounding box center [716, 609] width 896 height 27
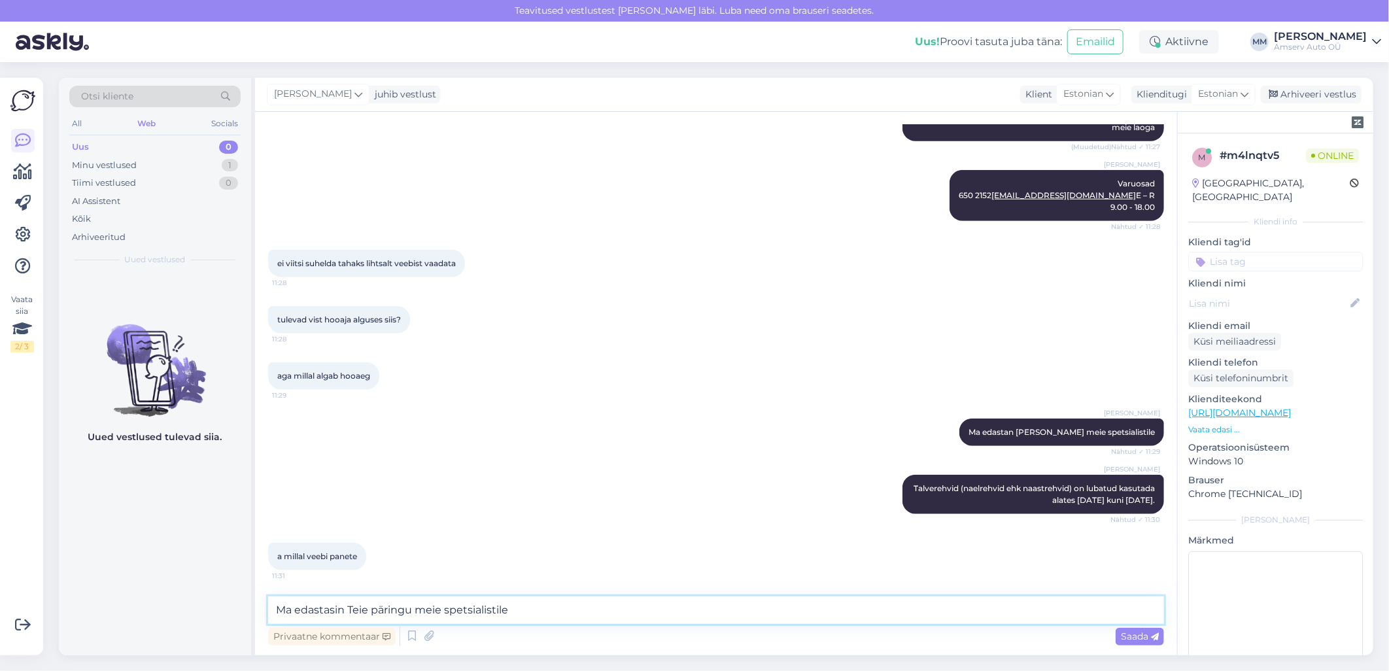
click at [276, 611] on textarea "Ma edastasin Teie päringu meie spetsialistile" at bounding box center [716, 609] width 896 height 27
click at [679, 611] on textarea "Kahjuks hetkel ei oska öelda. Ma edastasin Teie päringu meie spetsialistile" at bounding box center [716, 609] width 896 height 27
type textarea "Kahjuks hetkel ei oska öelda. Ma edastasin Teie päringu meie spetsialistile"
click at [1126, 634] on span "Saada" at bounding box center [1140, 636] width 38 height 12
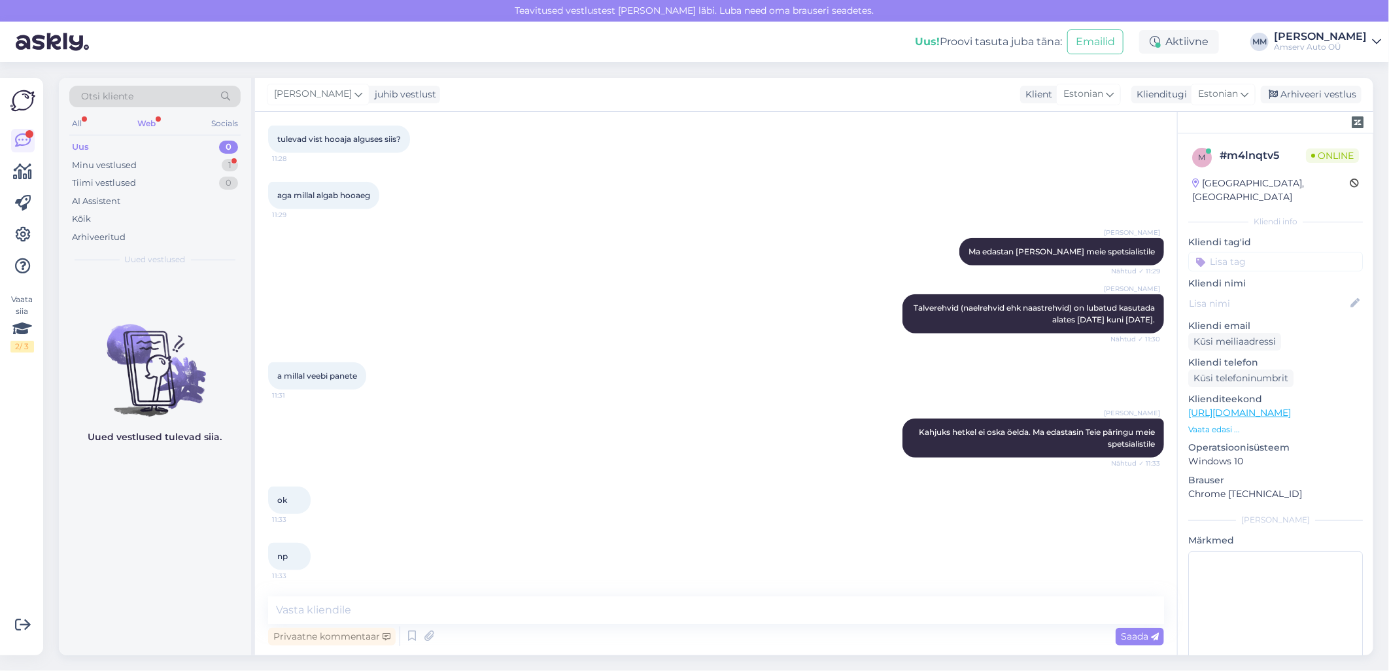
scroll to position [861, 0]
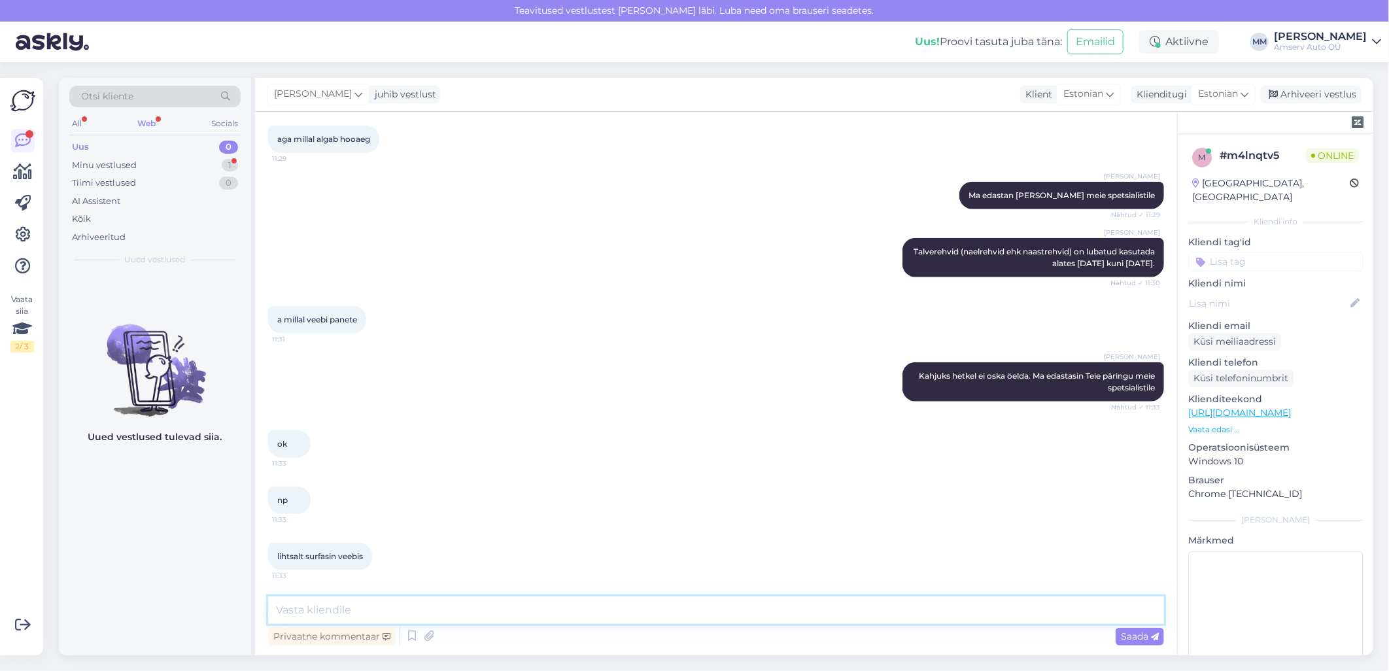
click at [594, 611] on textarea at bounding box center [716, 609] width 896 height 27
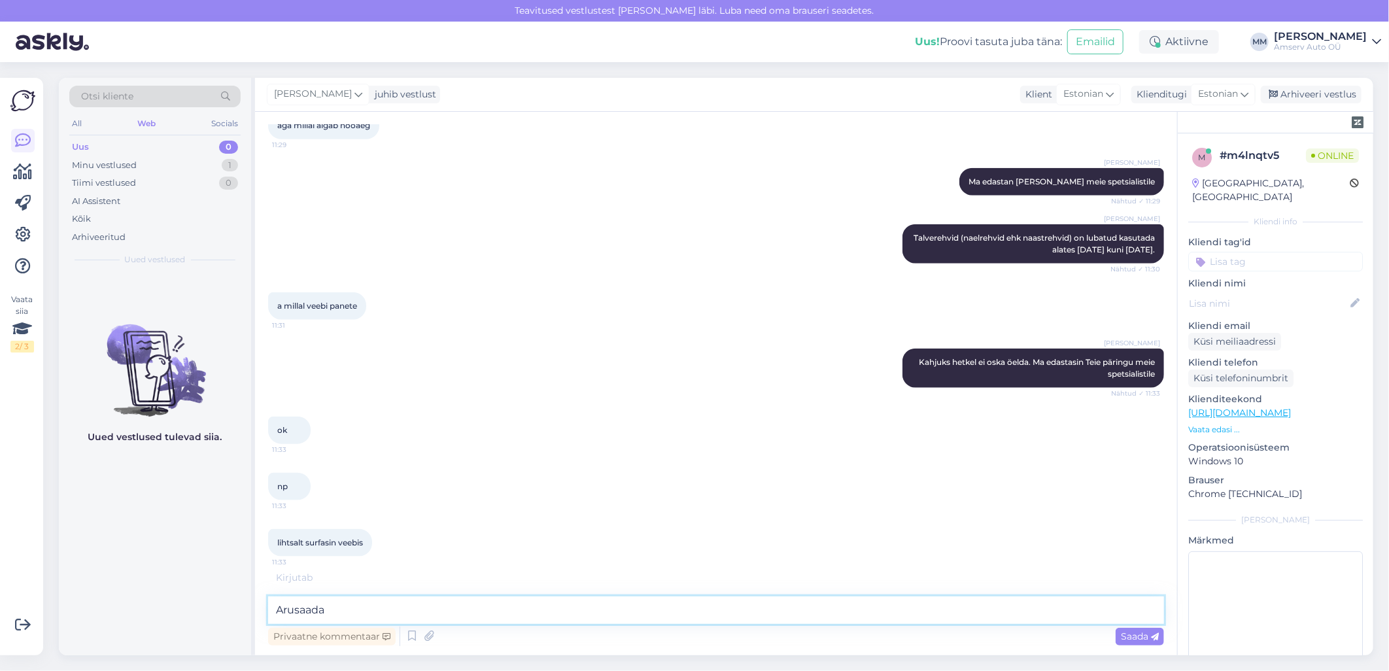
scroll to position [917, 0]
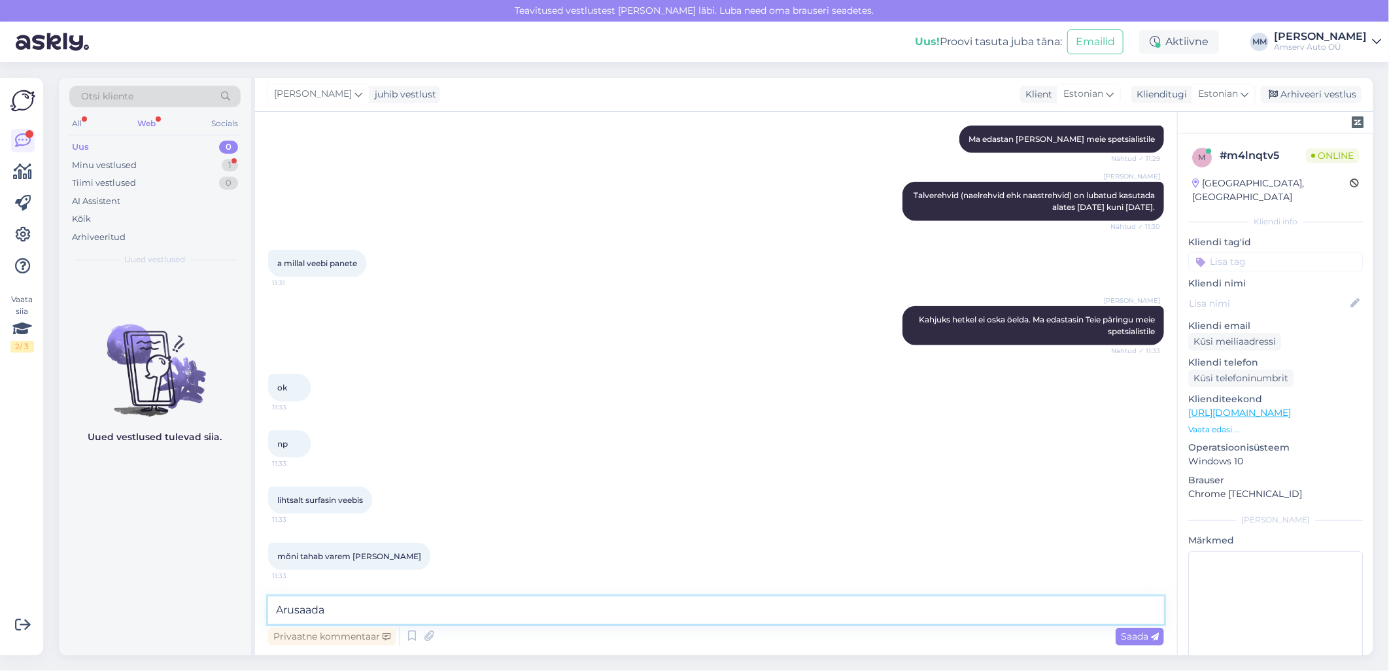
type textarea "Arusaadav"
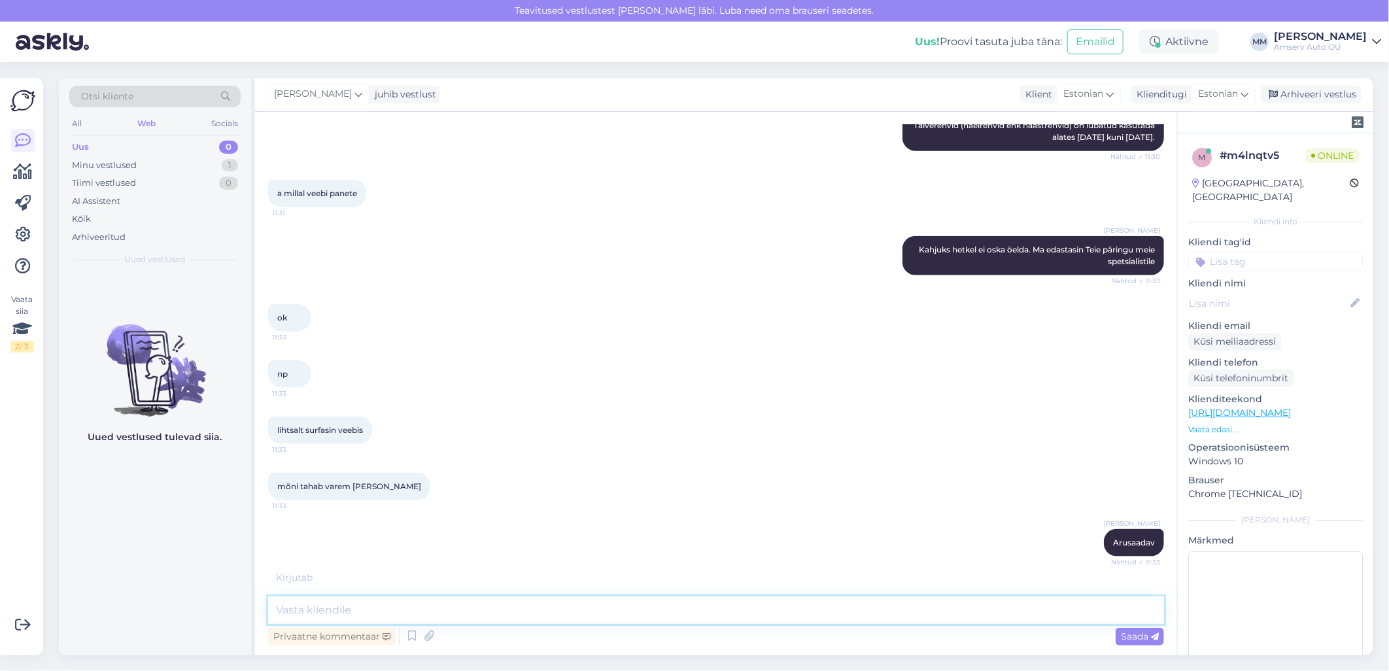
scroll to position [1030, 0]
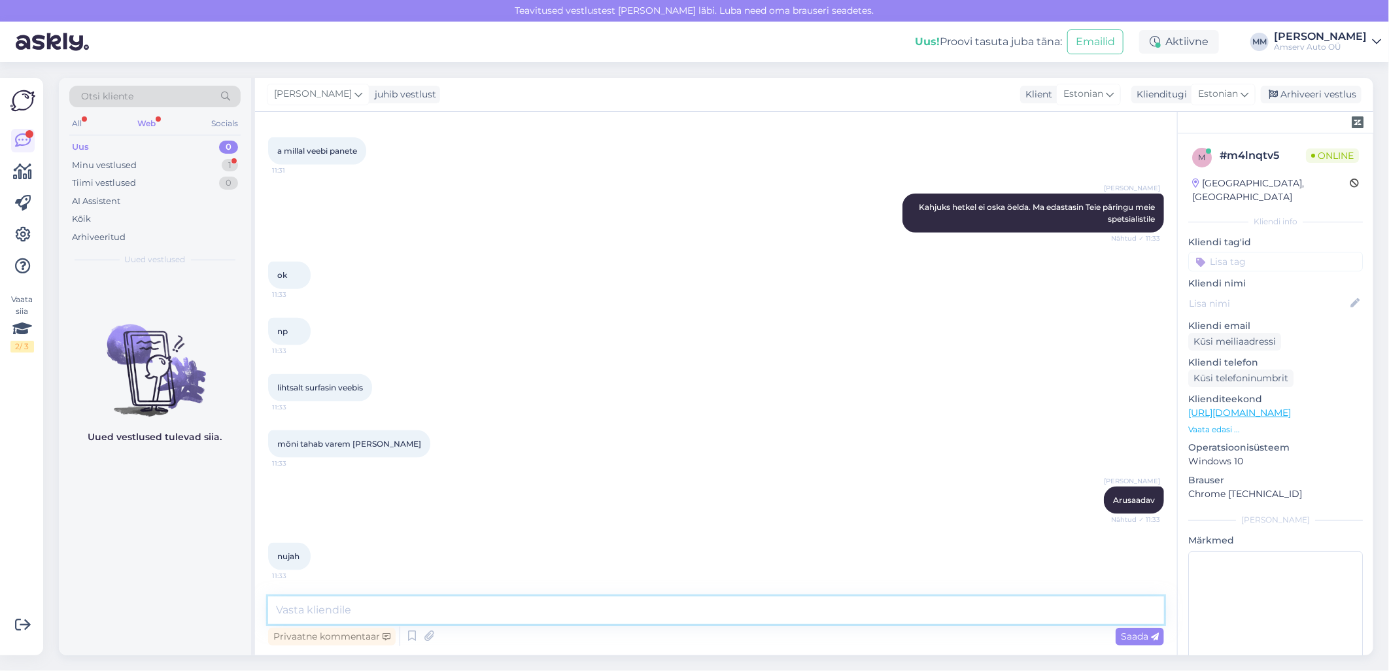
click at [445, 611] on textarea at bounding box center [716, 609] width 896 height 27
click at [121, 167] on div "Minu vestlused" at bounding box center [104, 165] width 65 height 13
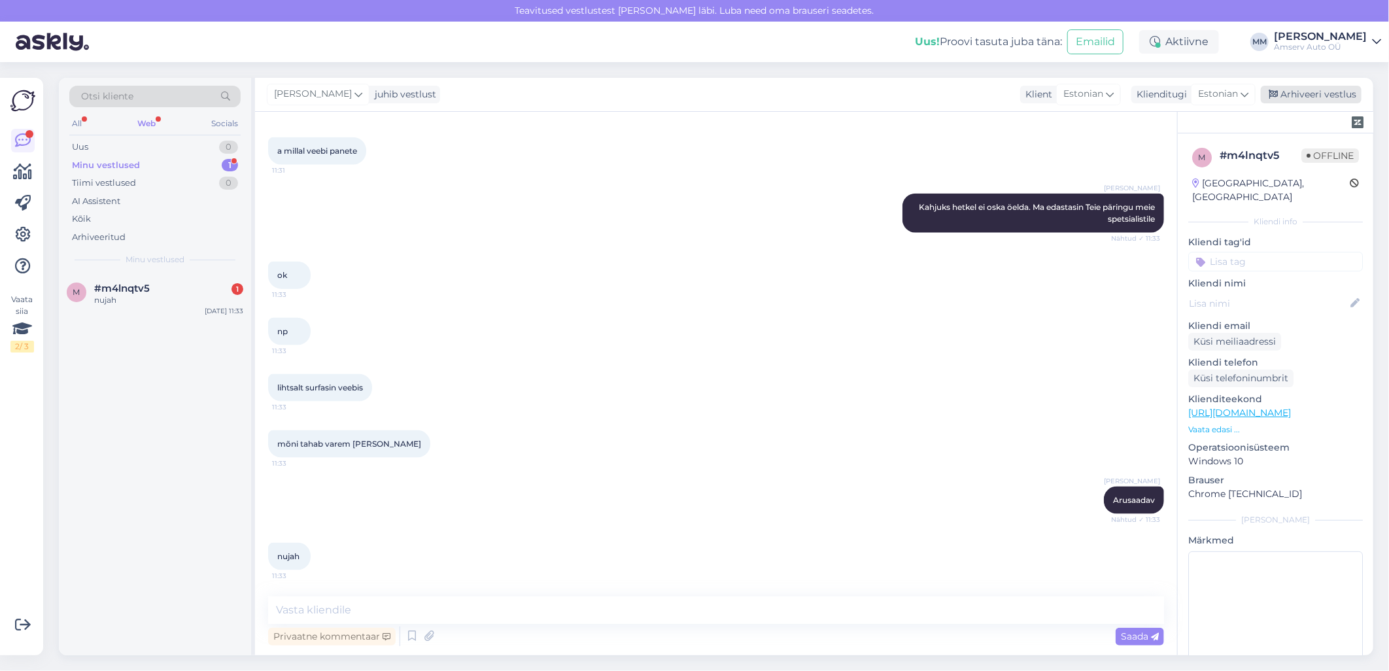
click at [1310, 93] on div "Arhiveeri vestlus" at bounding box center [1311, 95] width 101 height 18
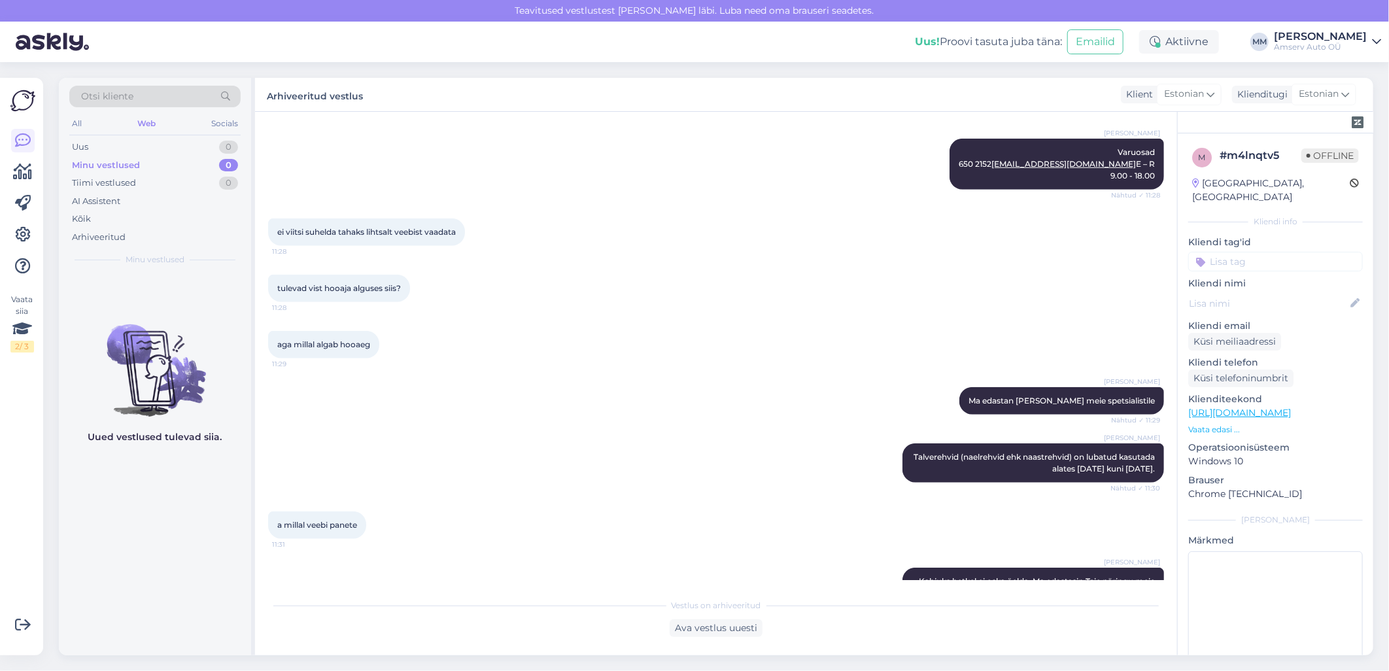
scroll to position [1035, 0]
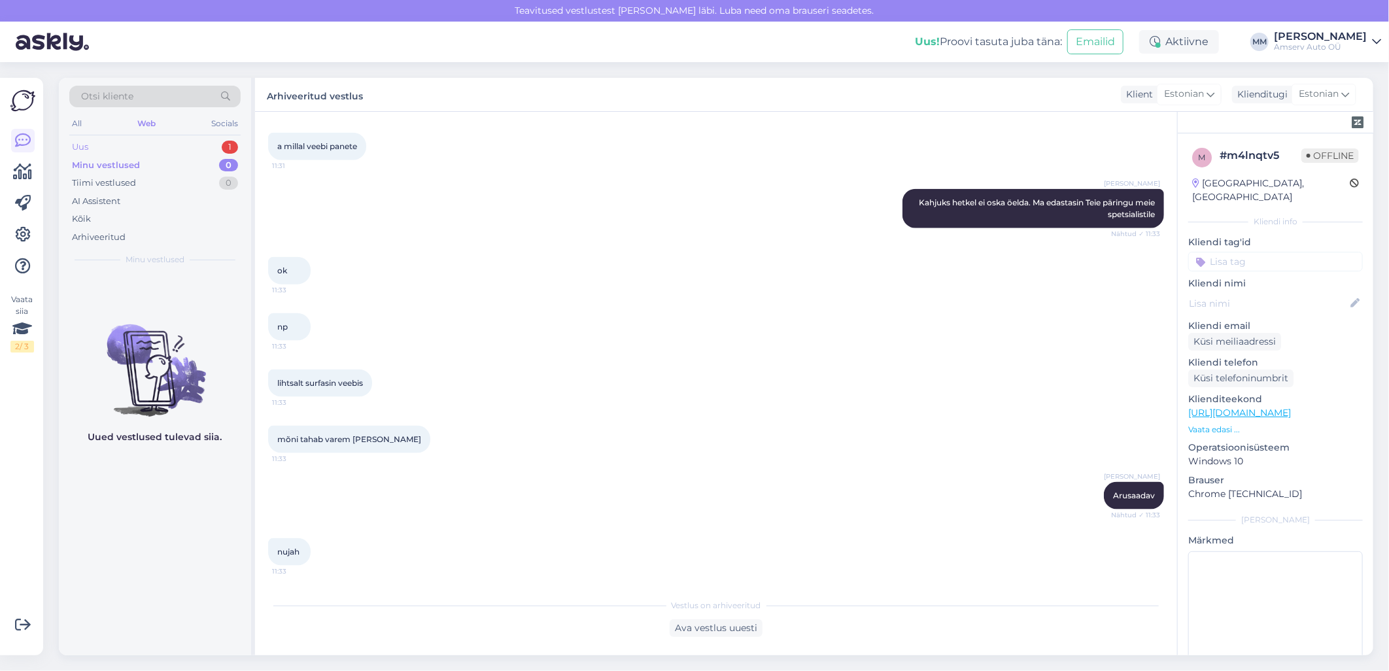
click at [182, 145] on div "Uus 1" at bounding box center [154, 147] width 171 height 18
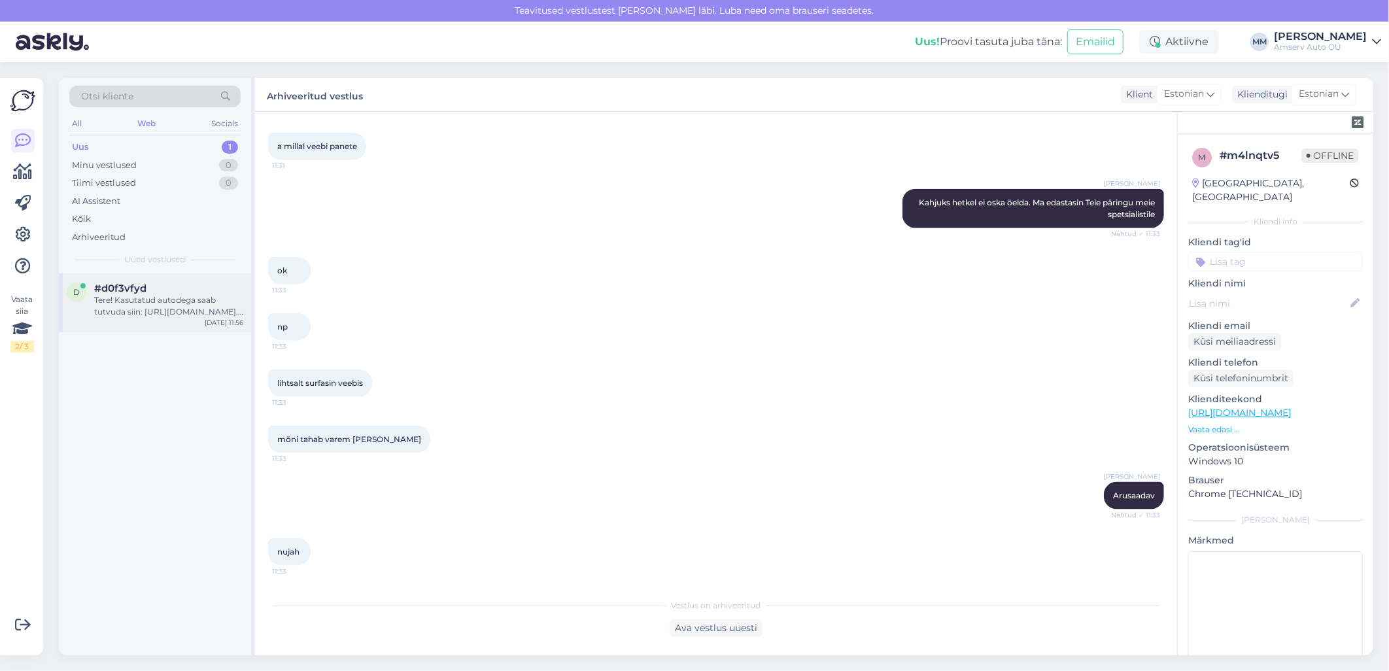
click at [148, 309] on div "Tere! Kasutatud autodega saab tutvuda siin: [URL][DOMAIN_NAME]. Kirjutage palun…" at bounding box center [168, 306] width 149 height 24
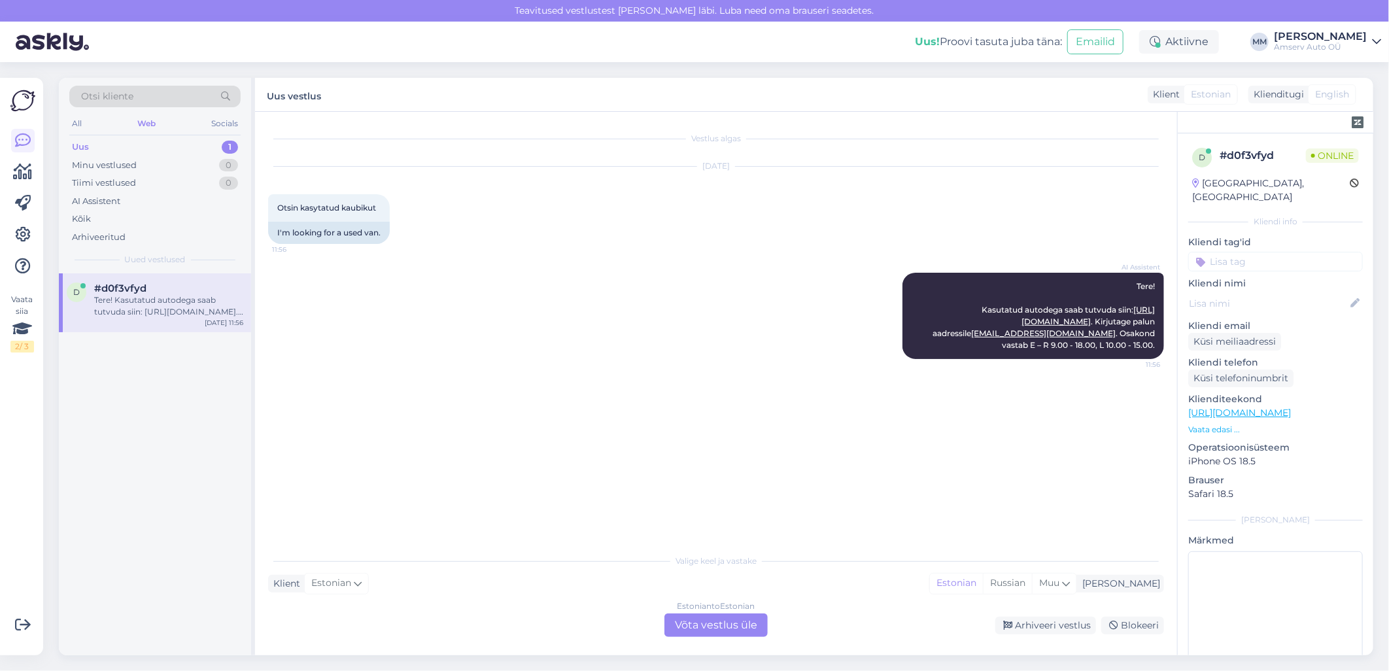
scroll to position [0, 0]
click at [696, 620] on div "Estonian to Estonian Võta vestlus üle" at bounding box center [715, 625] width 103 height 24
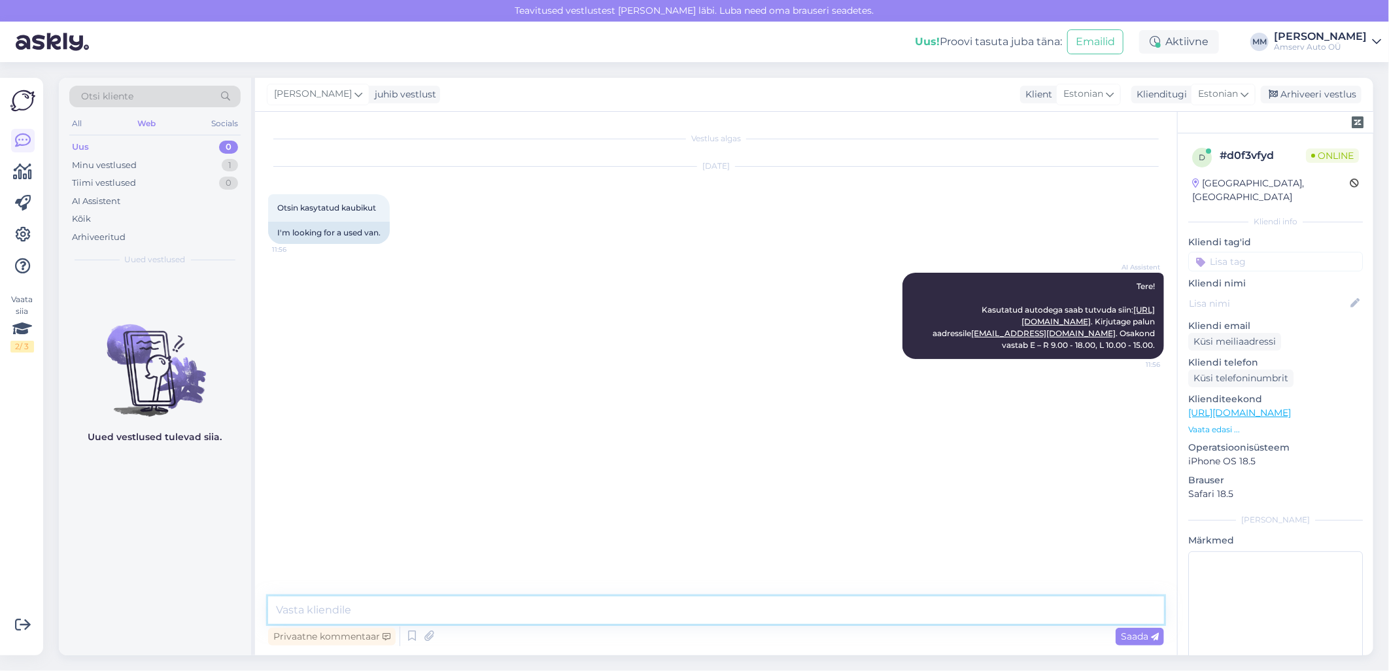
click at [481, 607] on textarea at bounding box center [716, 609] width 896 height 27
type textarea "Tere"
type textarea "Kui Tallinna esindus sobib. palun võtke ühendust meie spetsialistiga"
click at [669, 618] on textarea "Kui Tallinna esindus sobib. palun võtke ühendust meie spetsialistiga" at bounding box center [716, 609] width 896 height 27
click at [1135, 637] on span "Saada" at bounding box center [1140, 636] width 38 height 12
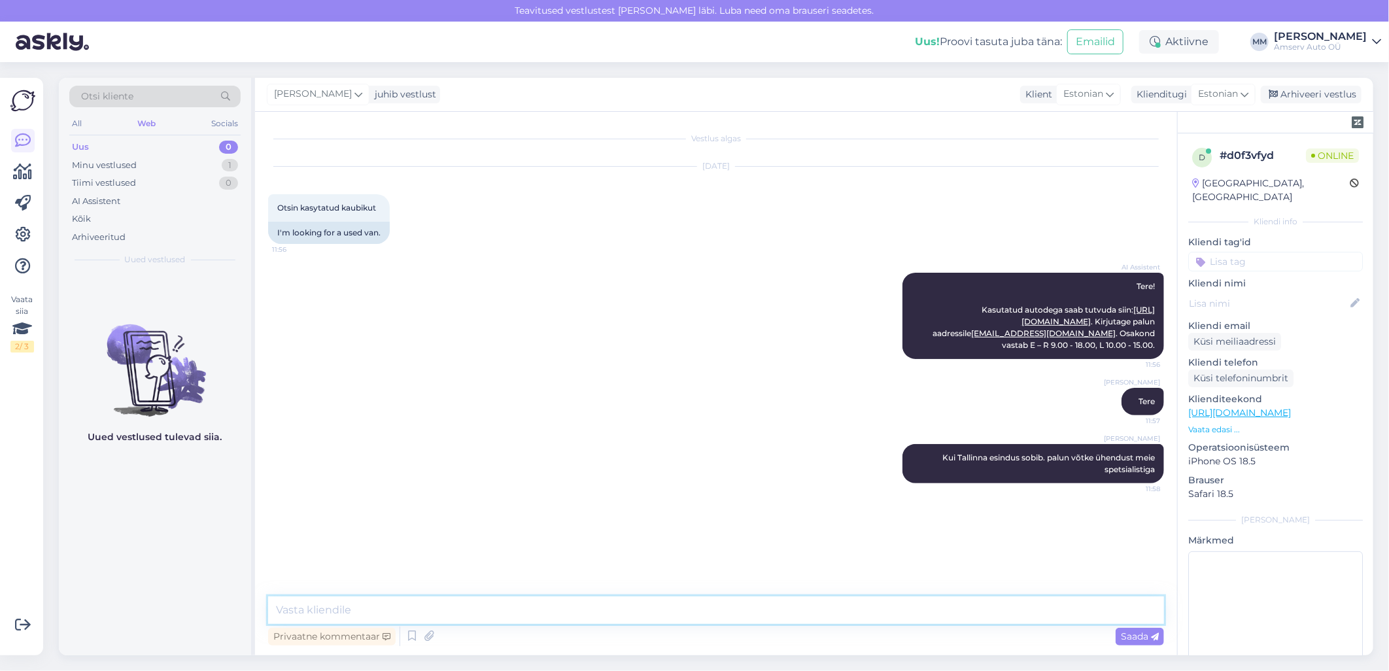
click at [904, 611] on textarea at bounding box center [716, 609] width 896 height 27
paste textarea "[PERSON_NAME] Kasutatud autode müüja 650 2119, 522 2641 [EMAIL_ADDRESS][DOMAIN_…"
type textarea "[PERSON_NAME] Kasutatud autode müüja 650 2119, 522 2641 [EMAIL_ADDRESS][DOMAIN_…"
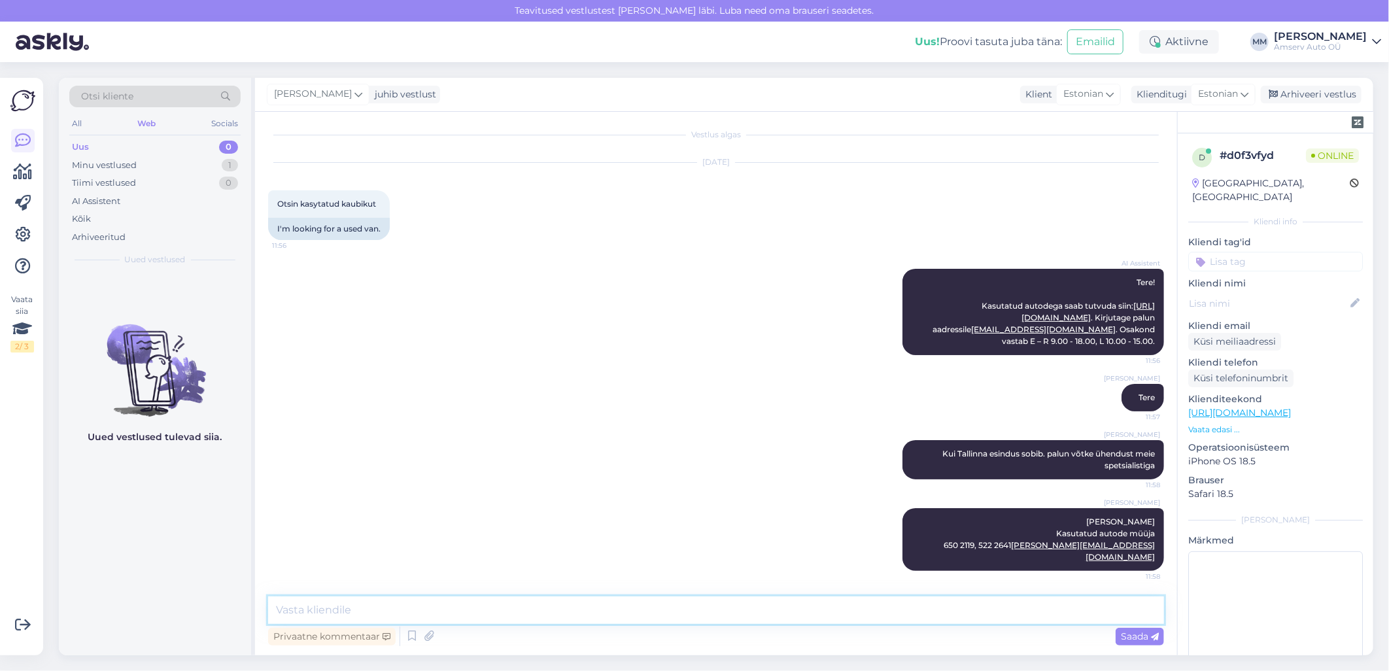
click at [453, 608] on textarea at bounding box center [716, 609] width 896 height 27
paste textarea "[PERSON_NAME] Kasutatud autode müüja 650 2116, 507 2688 [PERSON_NAME][EMAIL_ADD…"
type textarea "[PERSON_NAME] Kasutatud autode müüja 650 2116, 507 2688 [PERSON_NAME][EMAIL_ADD…"
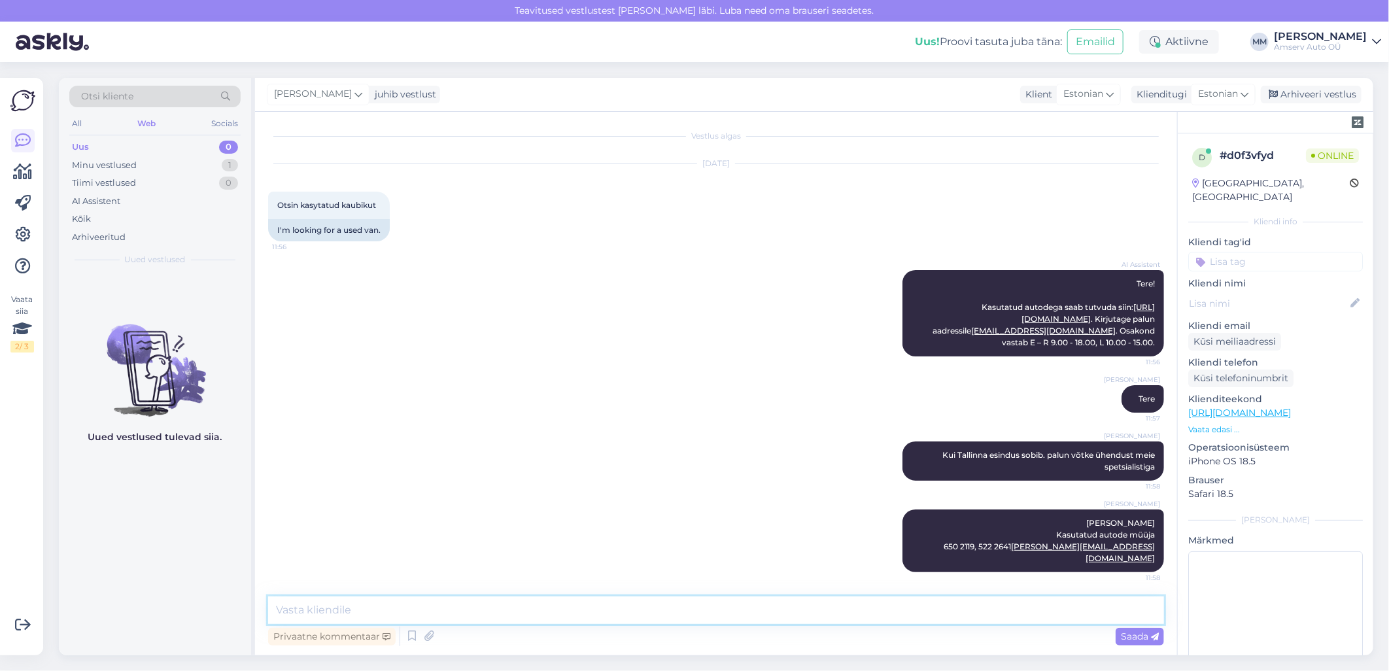
scroll to position [0, 0]
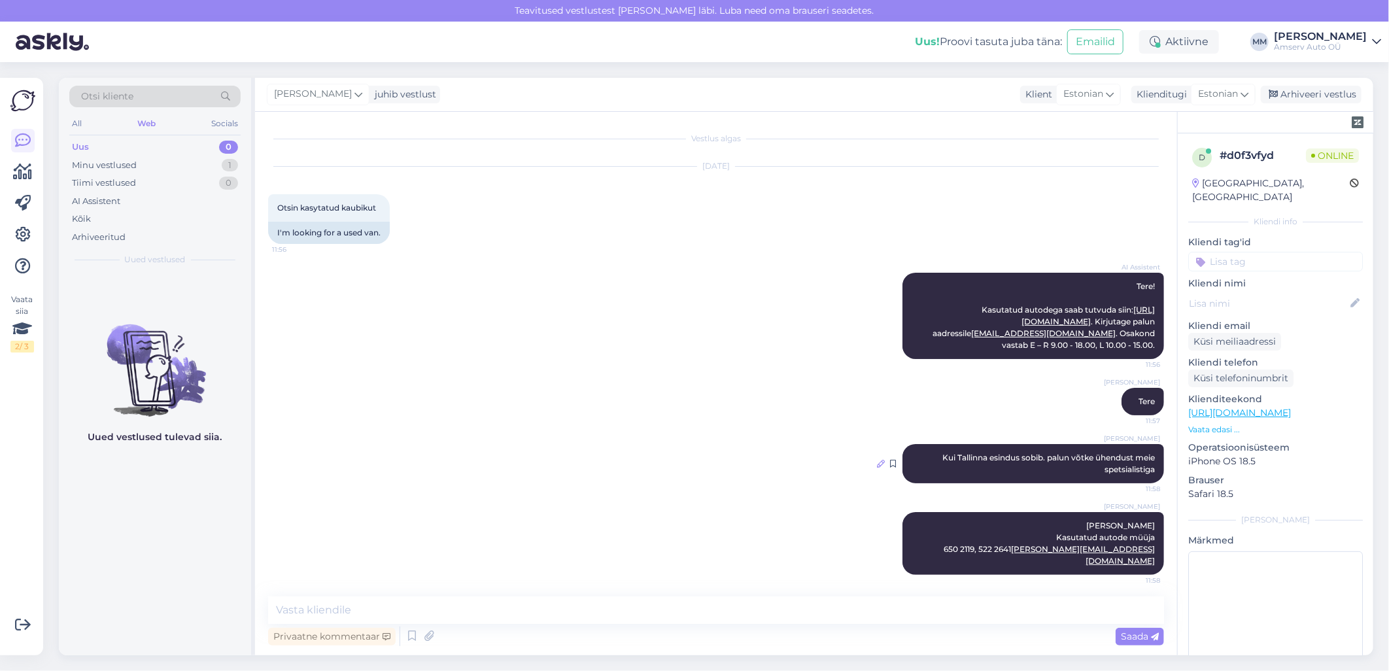
click at [877, 462] on icon at bounding box center [881, 464] width 8 height 8
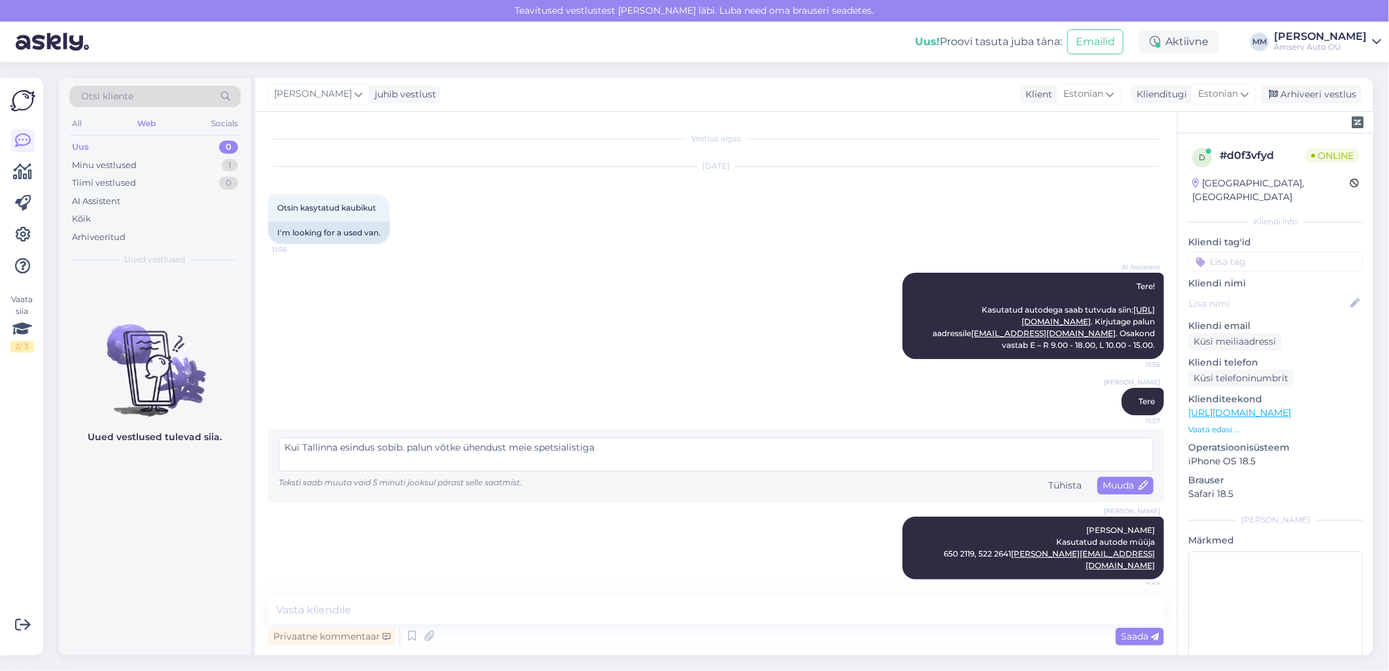
click at [405, 447] on textarea "Kui Tallinna esindus sobib. palun võtke ühendust meie spetsialistiga" at bounding box center [716, 454] width 875 height 34
type textarea "Kui Tallinna esindus sobib, palun võtke ühendust meie spetsialistiga"
click at [1107, 485] on span "Muuda" at bounding box center [1126, 485] width 46 height 12
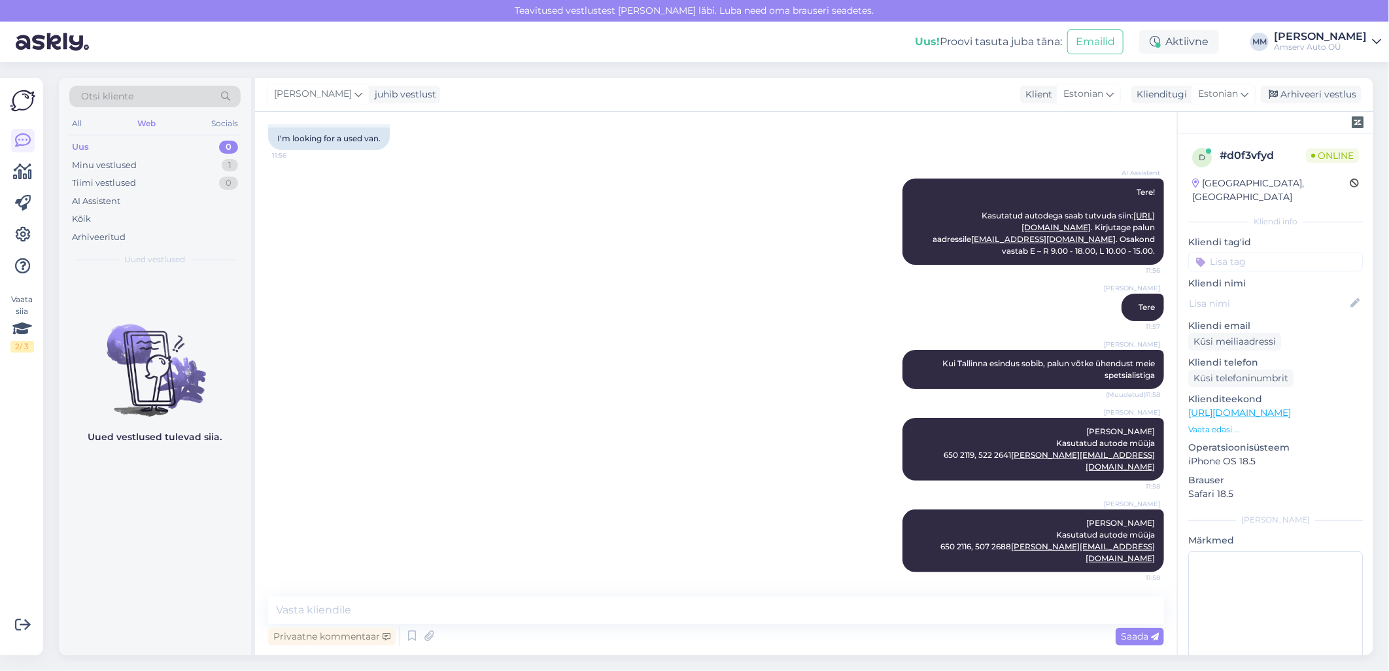
scroll to position [95, 0]
drag, startPoint x: 1317, startPoint y: 92, endPoint x: 489, endPoint y: 330, distance: 861.4
click at [498, 330] on div "[PERSON_NAME] juhib vestlust Klient Estonian Klienditugi [DEMOGRAPHIC_DATA] Arh…" at bounding box center [814, 366] width 1118 height 577
click at [587, 613] on textarea at bounding box center [716, 609] width 896 height 27
type textarea "Ilusat päeva!"
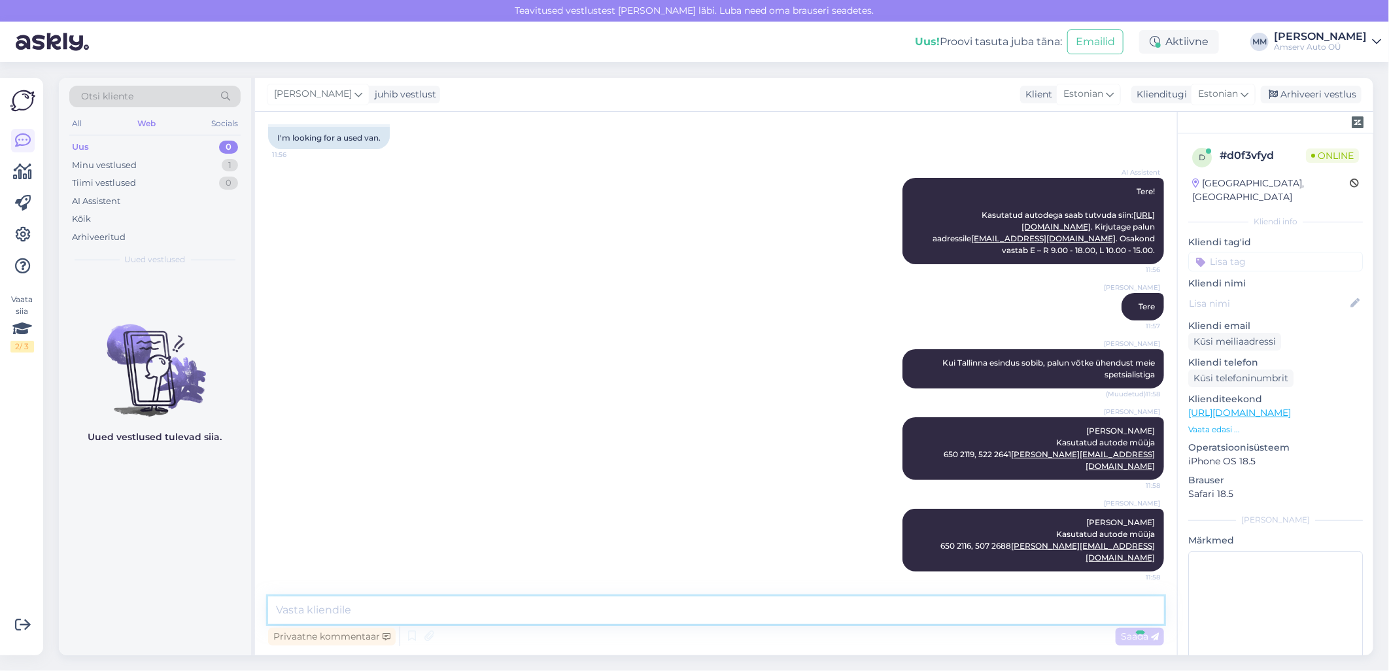
scroll to position [152, 0]
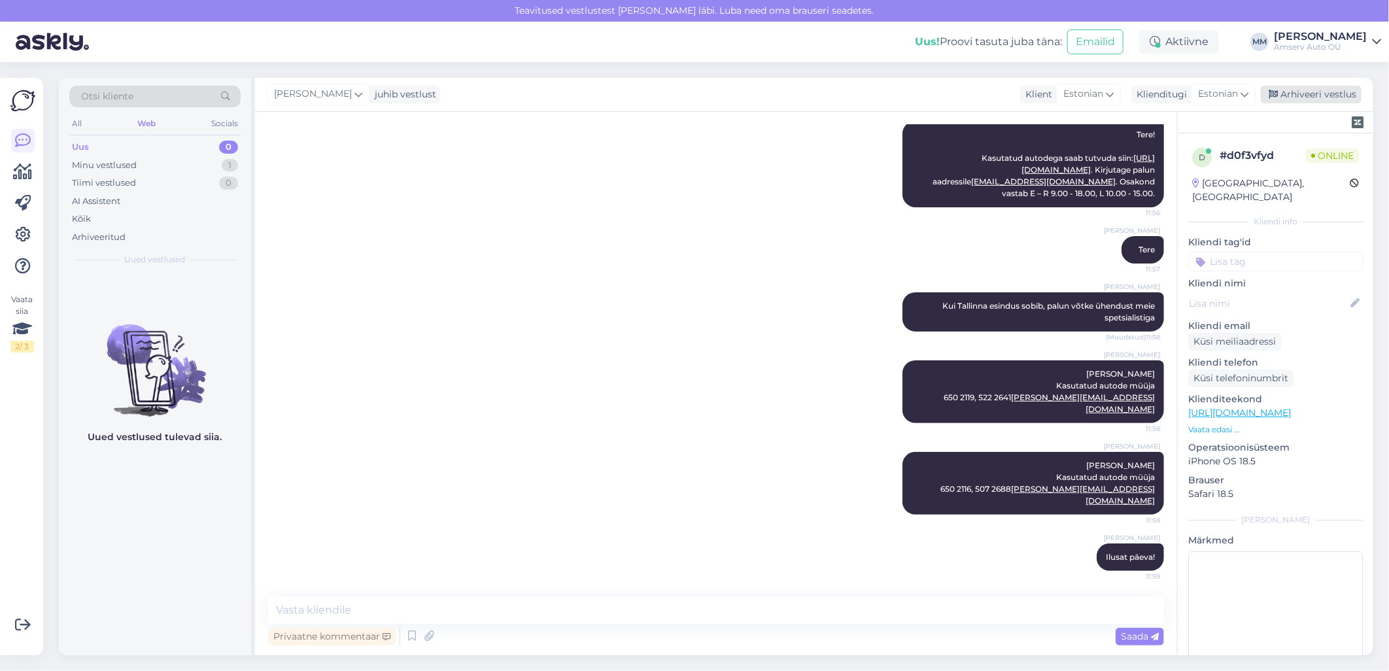
click at [1309, 94] on div "Arhiveeri vestlus" at bounding box center [1311, 95] width 101 height 18
